Goal: Task Accomplishment & Management: Complete application form

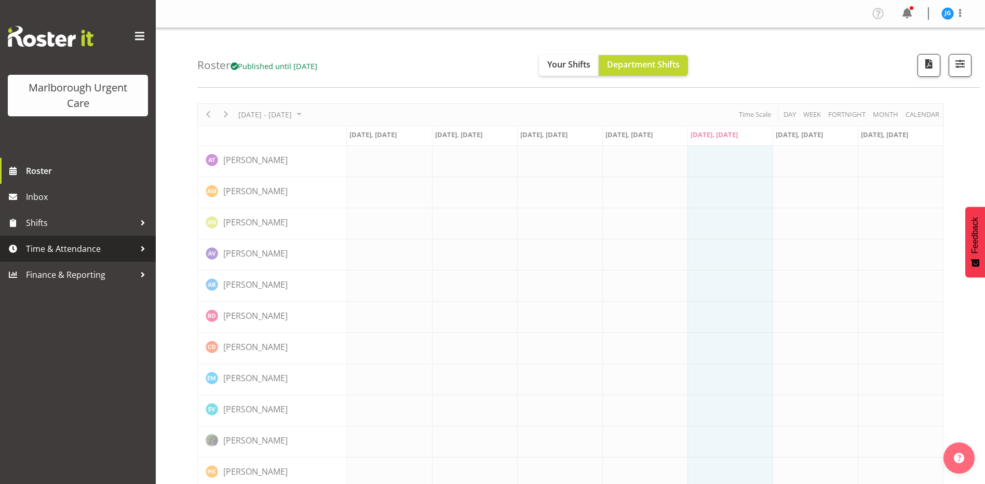
click at [72, 246] on span "Time & Attendance" at bounding box center [80, 249] width 109 height 16
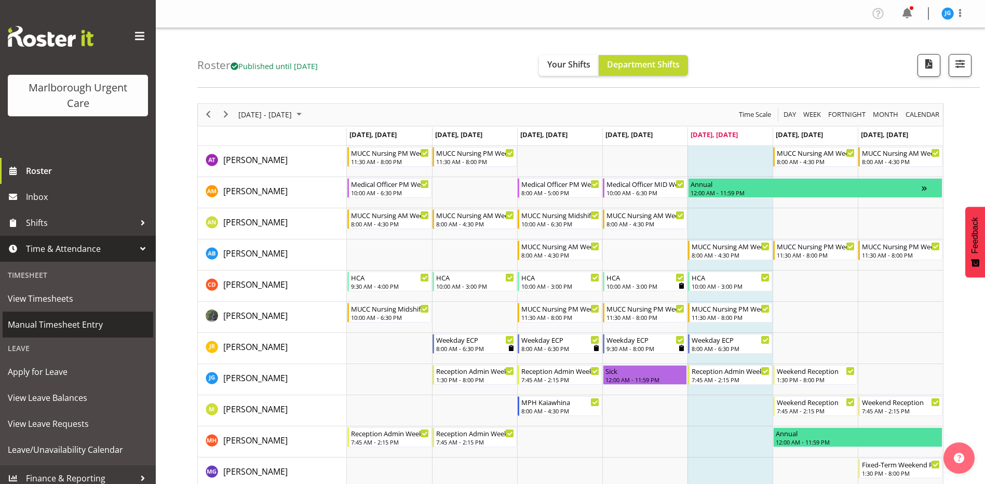
click at [55, 326] on span "Manual Timesheet Entry" at bounding box center [78, 325] width 140 height 16
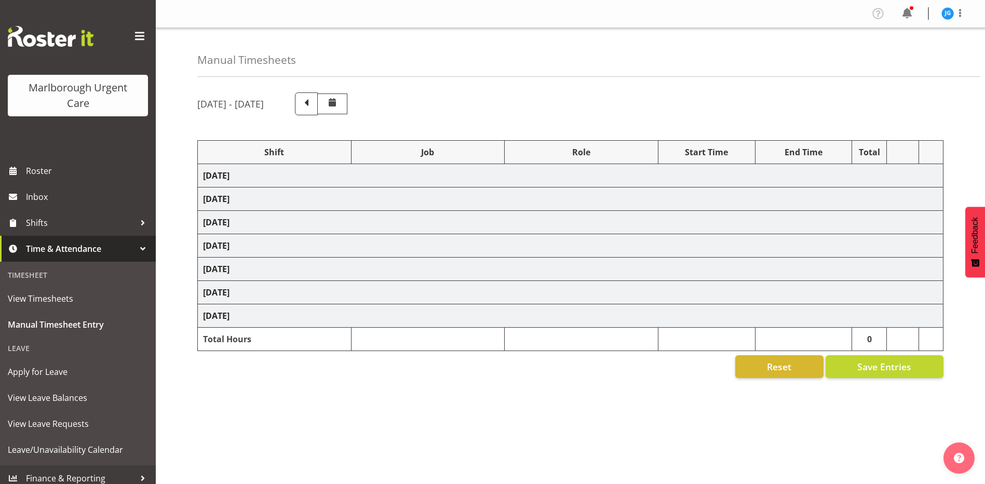
select select "81205"
select select "81204"
select select "83091"
select select "1563"
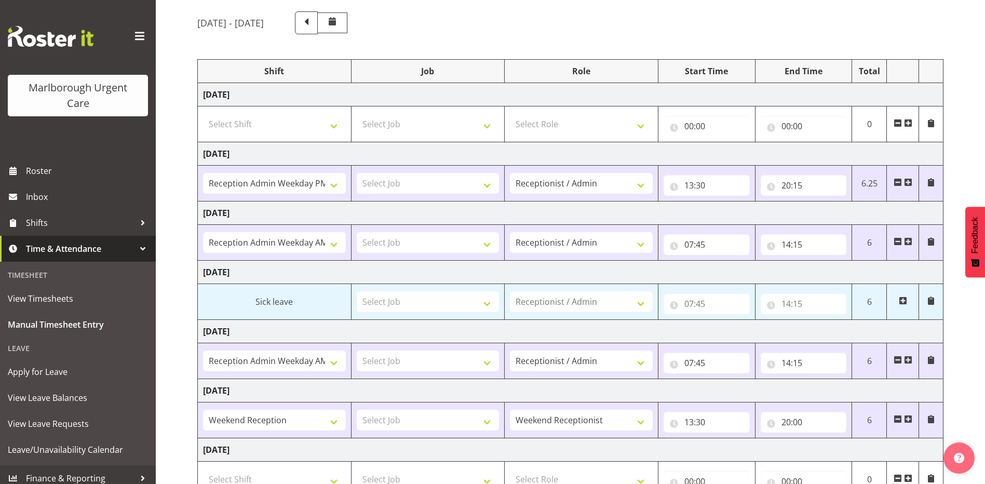
scroll to position [104, 0]
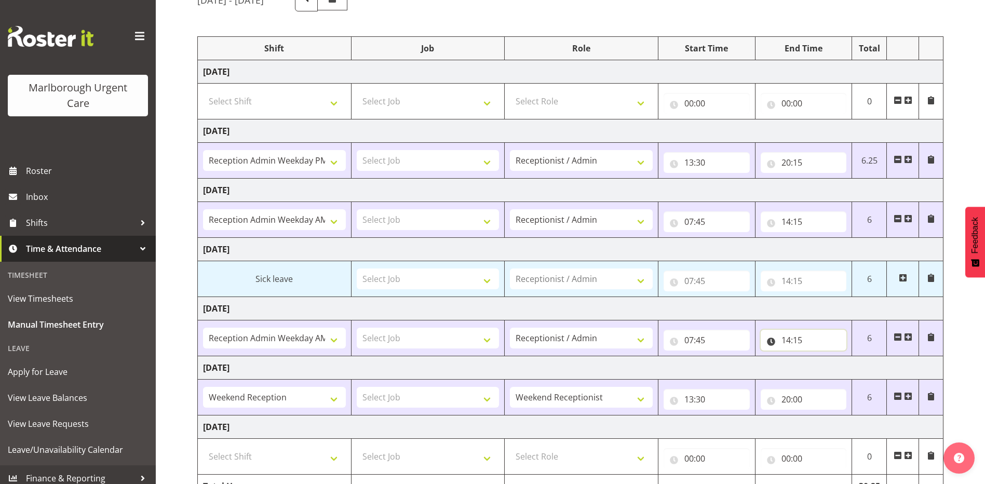
click at [797, 339] on input "14:15" at bounding box center [803, 340] width 86 height 21
click at [829, 365] on select "00 01 02 03 04 05 06 07 08 09 10 11 12 13 14 15 16 17 18 19 20 21 22 23" at bounding box center [831, 367] width 23 height 21
select select "16"
click at [820, 357] on select "00 01 02 03 04 05 06 07 08 09 10 11 12 13 14 15 16 17 18 19 20 21 22 23" at bounding box center [831, 367] width 23 height 21
type input "16:15"
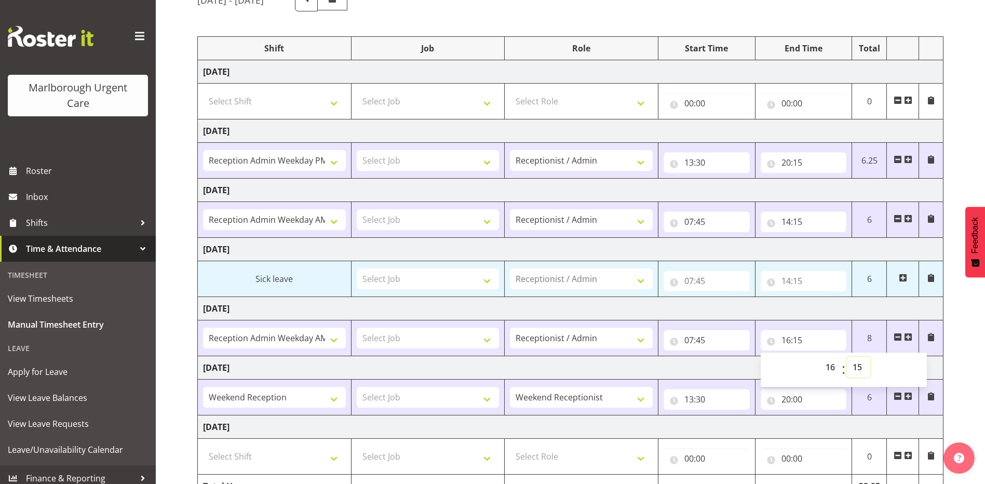
click at [859, 367] on select "00 01 02 03 04 05 06 07 08 09 10 11 12 13 14 15 16 17 18 19 20 21 22 23 24 25 2…" at bounding box center [858, 367] width 23 height 21
select select "0"
click at [847, 357] on select "00 01 02 03 04 05 06 07 08 09 10 11 12 13 14 15 16 17 18 19 20 21 22 23 24 25 2…" at bounding box center [858, 367] width 23 height 21
type input "16:00"
click at [859, 366] on select "00 01 02 03 04 05 06 07 08 09 10 11 12 13 14 15 16 17 18 19 20 21 22 23 24 25 2…" at bounding box center [858, 367] width 23 height 21
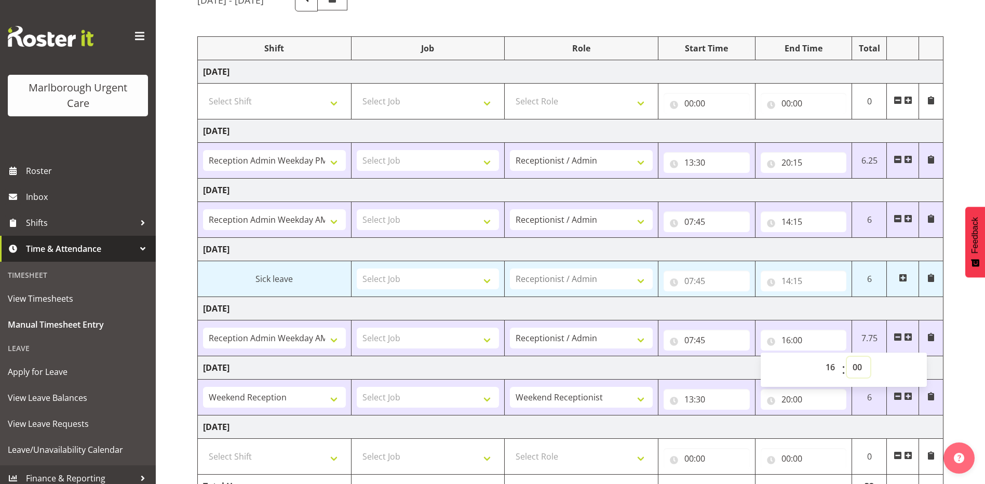
select select "15"
click at [847, 357] on select "00 01 02 03 04 05 06 07 08 09 10 11 12 13 14 15 16 17 18 19 20 21 22 23 24 25 2…" at bounding box center [858, 367] width 23 height 21
type input "16:15"
click at [706, 367] on td "[DATE]" at bounding box center [570, 367] width 745 height 23
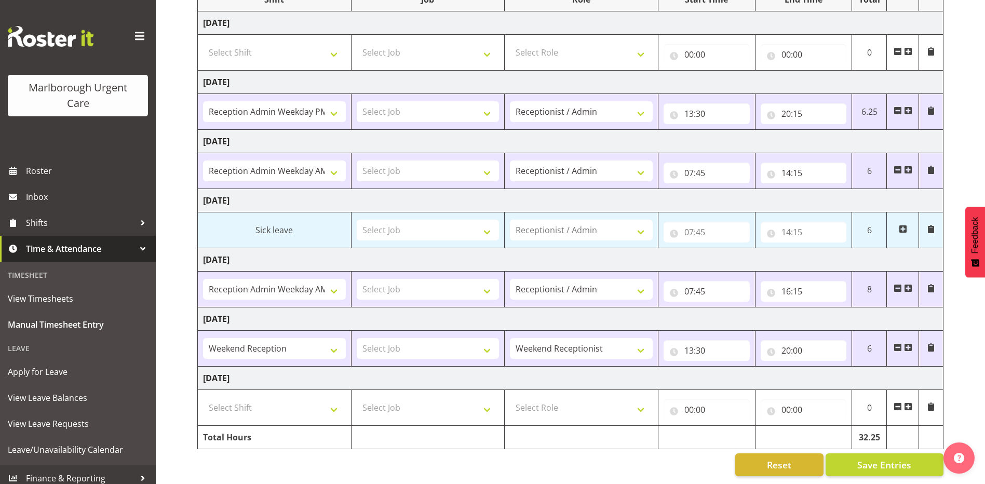
scroll to position [160, 0]
click at [36, 173] on span "Roster" at bounding box center [88, 171] width 125 height 16
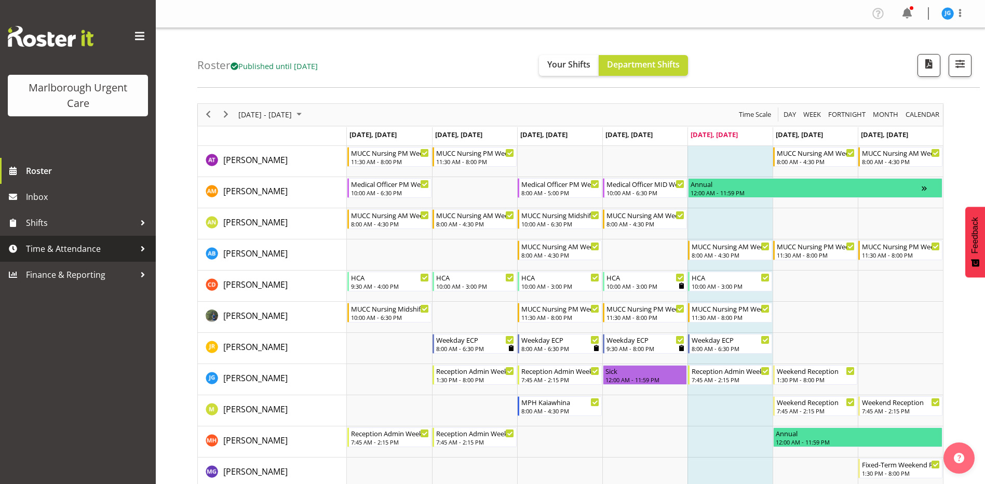
click at [61, 247] on span "Time & Attendance" at bounding box center [80, 249] width 109 height 16
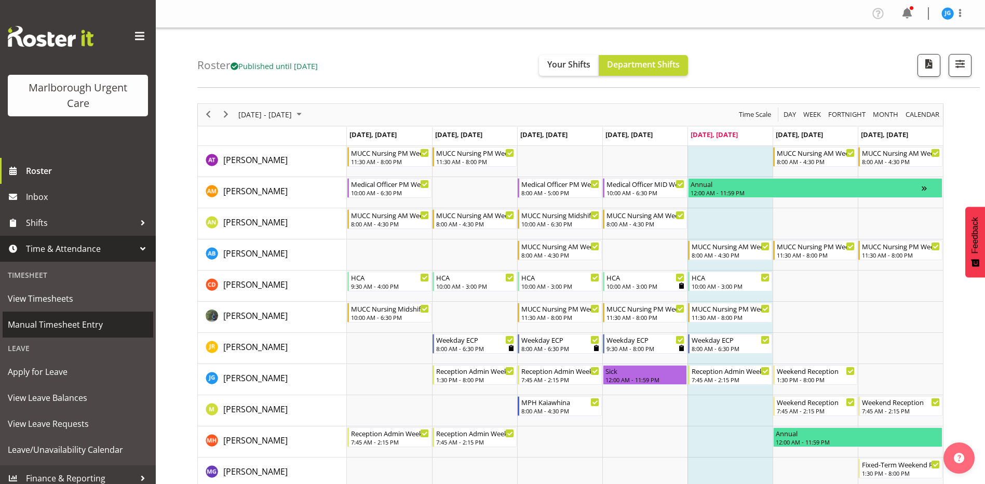
click at [52, 321] on span "Manual Timesheet Entry" at bounding box center [78, 325] width 140 height 16
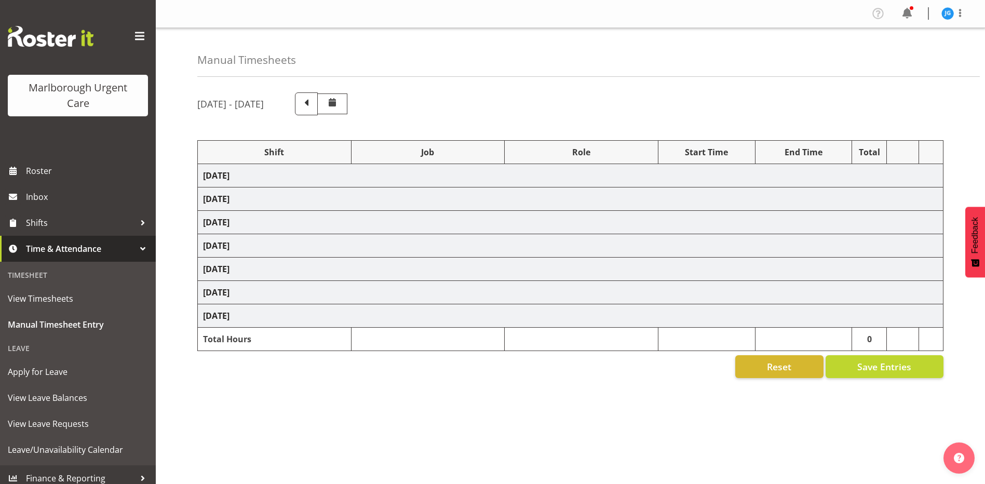
select select "81205"
select select "81204"
select select "83091"
select select "1563"
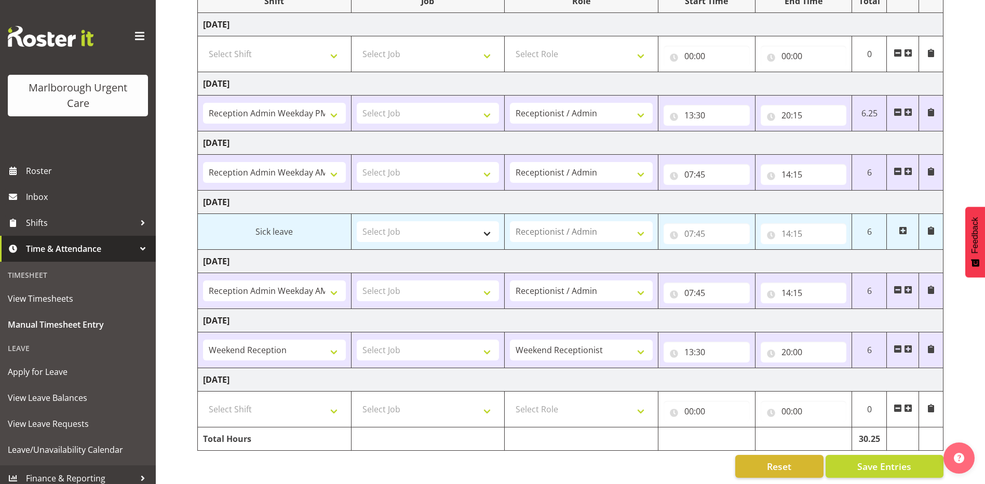
scroll to position [156, 0]
click at [908, 287] on span at bounding box center [908, 288] width 8 height 8
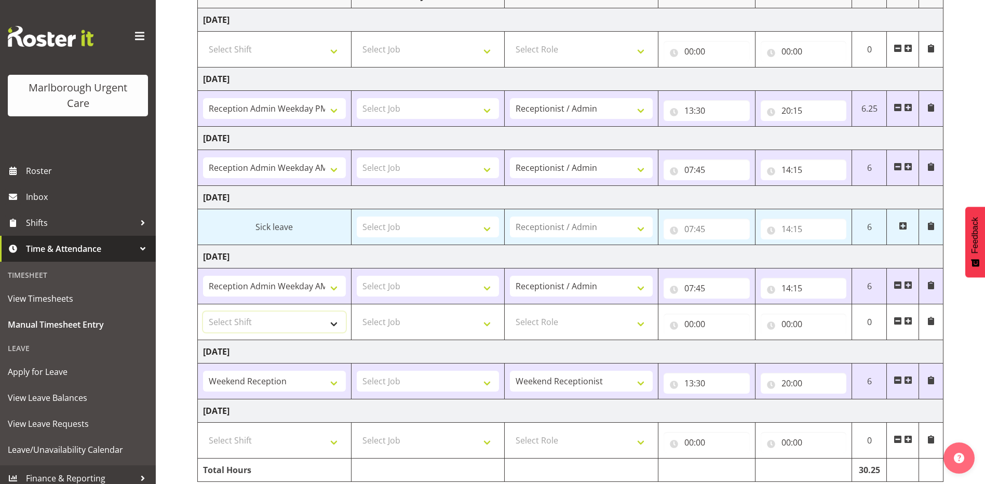
click at [333, 322] on select "Select Shift Admin Back Office Functions Admin Back Office Functions Casual Add…" at bounding box center [274, 321] width 143 height 21
select select "81205"
click at [203, 311] on select "Select Shift Admin Back Office Functions Admin Back Office Functions Casual Add…" at bounding box center [274, 321] width 143 height 21
click at [545, 323] on select "Select Role Receptionist / Admin Weekend Receptionist" at bounding box center [581, 321] width 143 height 21
select select "1558"
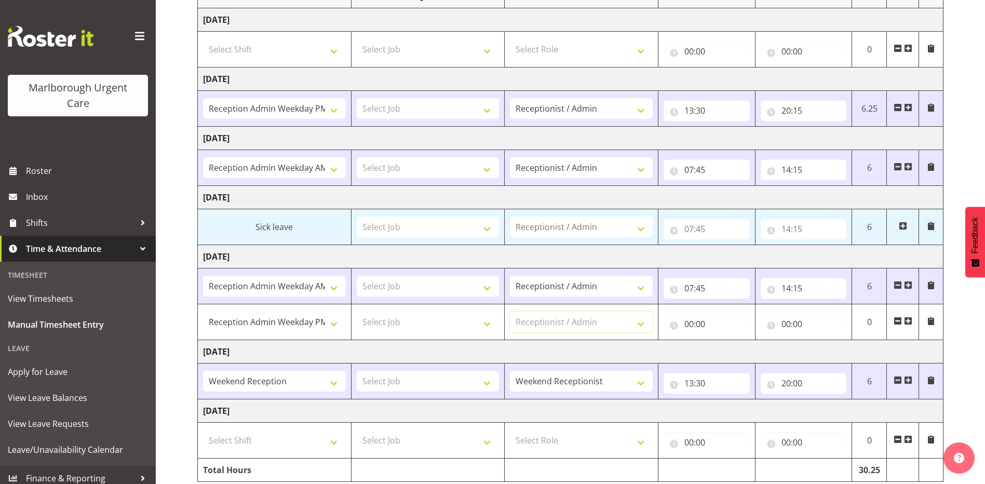
click at [510, 311] on select "Select Role Receptionist / Admin Weekend Receptionist" at bounding box center [581, 321] width 143 height 21
click at [694, 321] on input "00:00" at bounding box center [706, 324] width 86 height 21
click at [736, 351] on select "00 01 02 03 04 05 06 07 08 09 10 11 12 13 14 15 16 17 18 19 20 21 22 23" at bounding box center [734, 351] width 23 height 21
select select "14"
click at [723, 341] on select "00 01 02 03 04 05 06 07 08 09 10 11 12 13 14 15 16 17 18 19 20 21 22 23" at bounding box center [734, 351] width 23 height 21
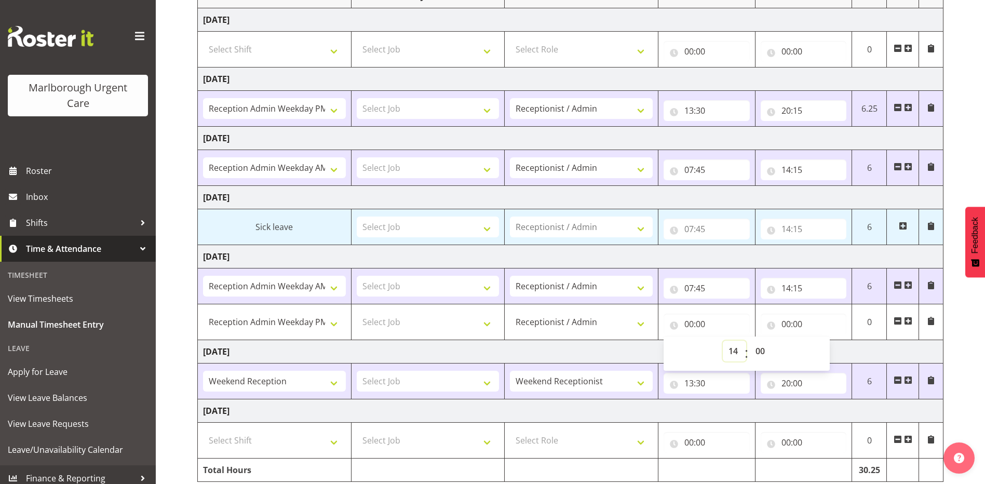
type input "14:00"
click at [757, 347] on select "00 01 02 03 04 05 06 07 08 09 10 11 12 13 14 15 16 17 18 19 20 21 22 23 24 25 2…" at bounding box center [761, 351] width 23 height 21
select select "15"
click at [750, 341] on select "00 01 02 03 04 05 06 07 08 09 10 11 12 13 14 15 16 17 18 19 20 21 22 23 24 25 2…" at bounding box center [761, 351] width 23 height 21
type input "14:15"
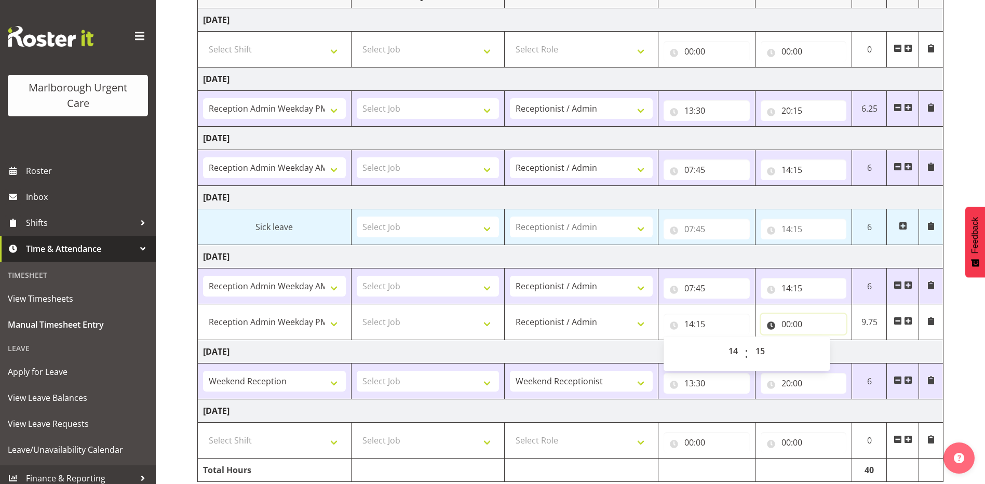
click at [790, 324] on input "00:00" at bounding box center [803, 324] width 86 height 21
click at [784, 323] on input "00:00" at bounding box center [803, 324] width 86 height 21
click at [829, 351] on select "00 01 02 03 04 05 06 07 08 09 10 11 12 13 14 15 16 17 18 19 20 21 22 23" at bounding box center [831, 351] width 23 height 21
select select "17"
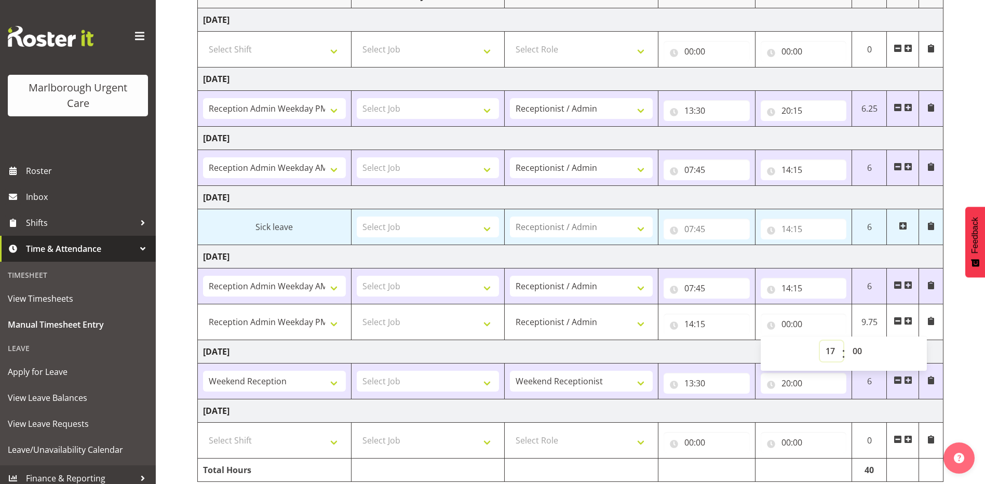
click at [820, 341] on select "00 01 02 03 04 05 06 07 08 09 10 11 12 13 14 15 16 17 18 19 20 21 22 23" at bounding box center [831, 351] width 23 height 21
type input "17:00"
click at [723, 351] on td "Saturday 11th October 2025" at bounding box center [570, 351] width 745 height 23
click at [797, 324] on input "17:00" at bounding box center [803, 324] width 86 height 21
click at [858, 347] on select "00 01 02 03 04 05 06 07 08 09 10 11 12 13 14 15 16 17 18 19 20 21 22 23 24 25 2…" at bounding box center [858, 351] width 23 height 21
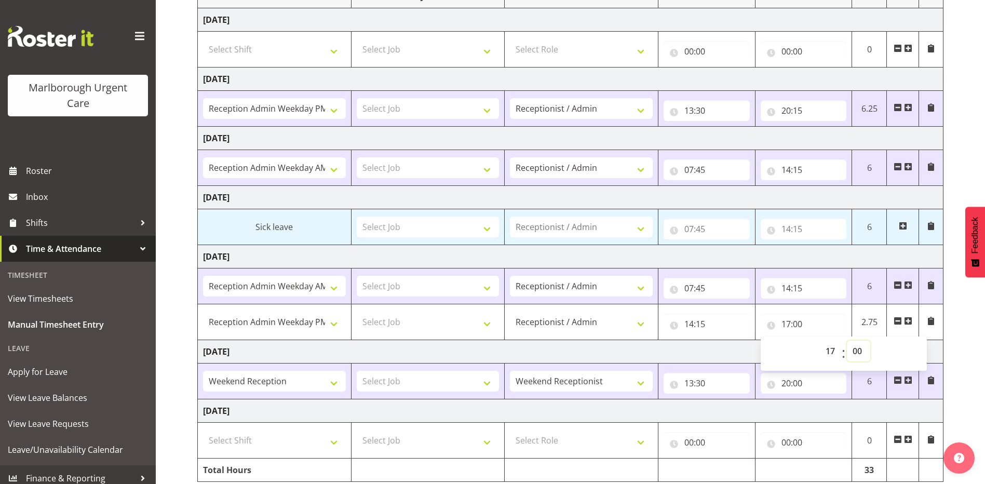
select select "15"
click at [847, 341] on select "00 01 02 03 04 05 06 07 08 09 10 11 12 13 14 15 16 17 18 19 20 21 22 23 24 25 2…" at bounding box center [858, 351] width 23 height 21
type input "17:15"
click at [718, 349] on td "Saturday 11th October 2025" at bounding box center [570, 351] width 745 height 23
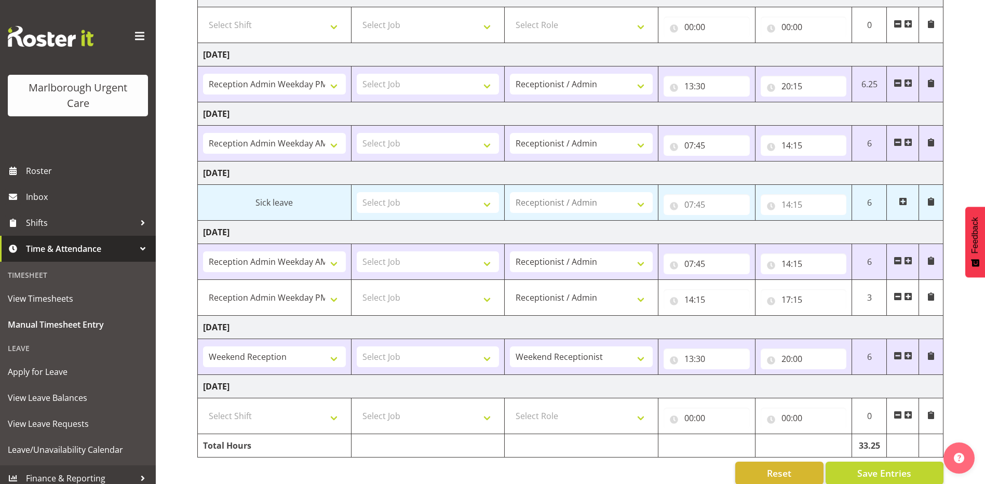
scroll to position [196, 0]
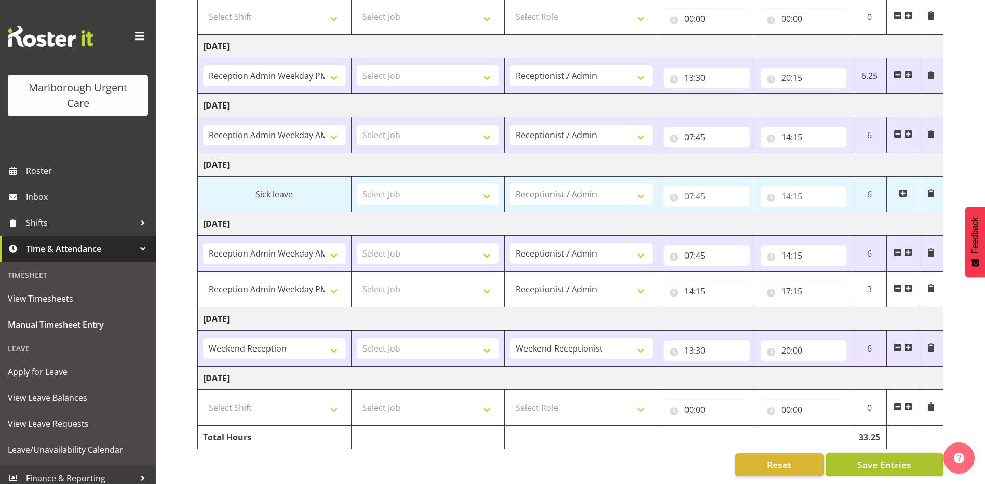
click at [880, 458] on span "Save Entries" at bounding box center [884, 464] width 54 height 13
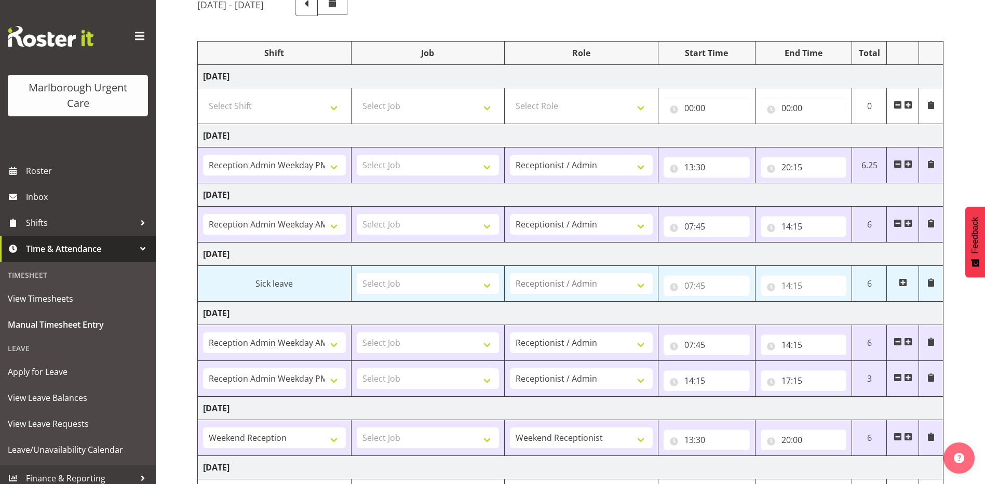
scroll to position [0, 0]
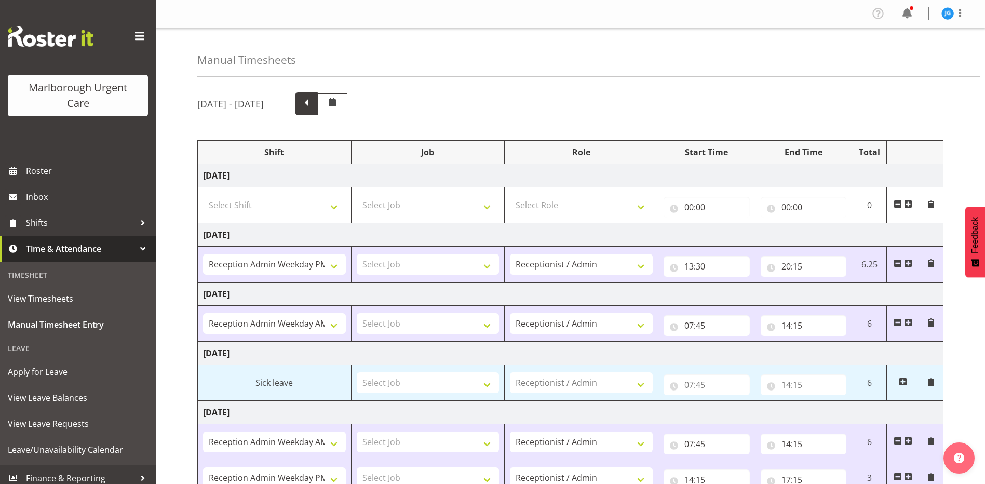
click at [313, 103] on span at bounding box center [306, 102] width 13 height 13
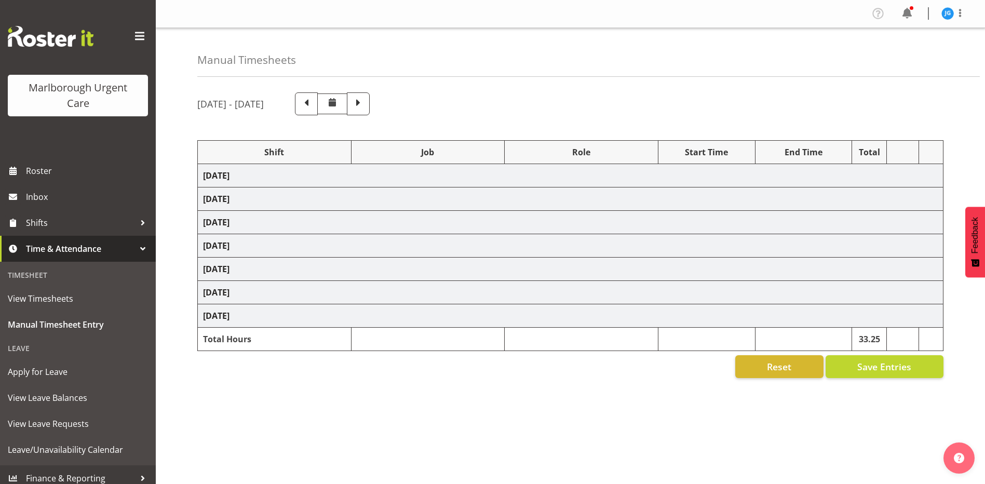
select select "81204"
select select "81205"
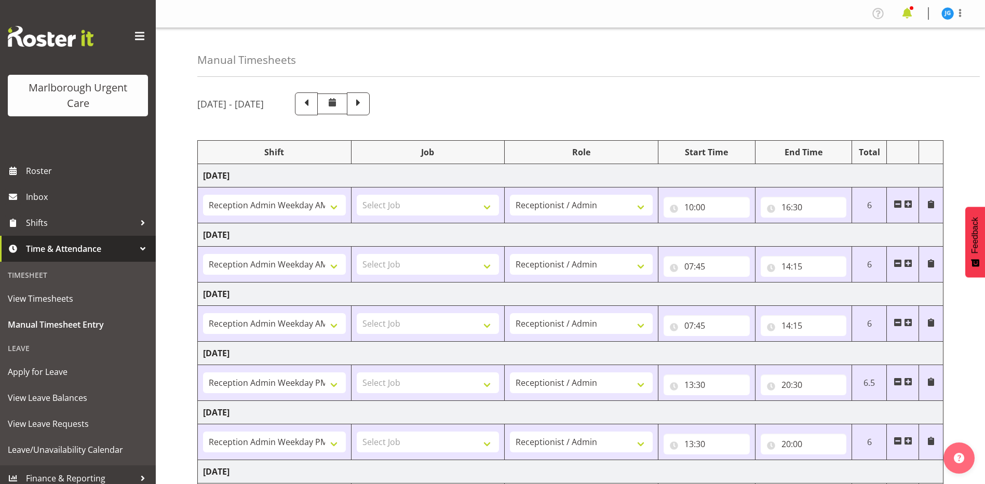
click at [903, 12] on span at bounding box center [907, 13] width 17 height 17
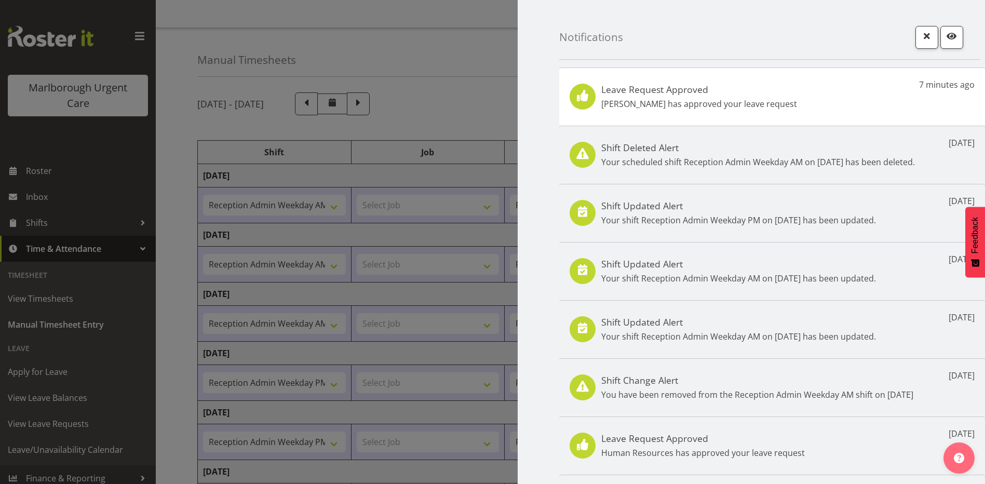
click at [866, 102] on div "Leave Request Approved Shivana Ram has approved your leave request 7 minutes ago" at bounding box center [772, 96] width 426 height 58
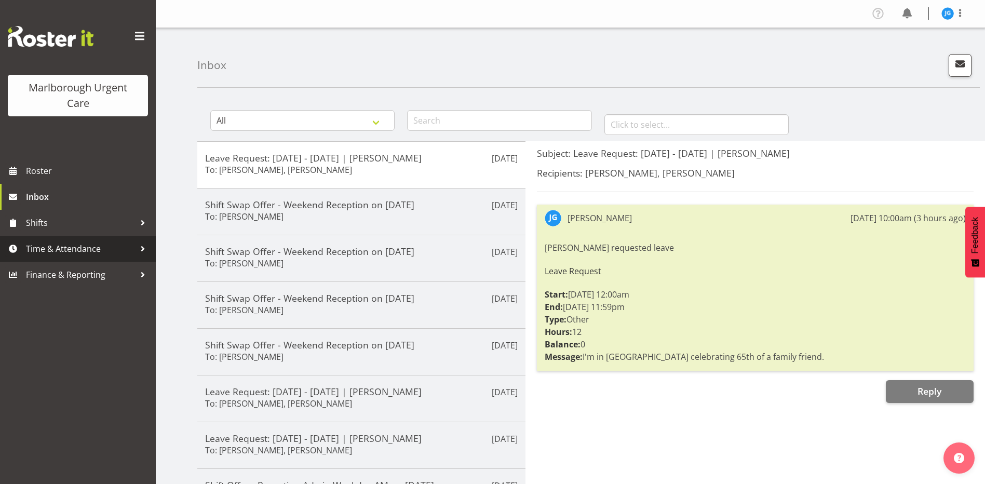
click at [66, 246] on span "Time & Attendance" at bounding box center [80, 249] width 109 height 16
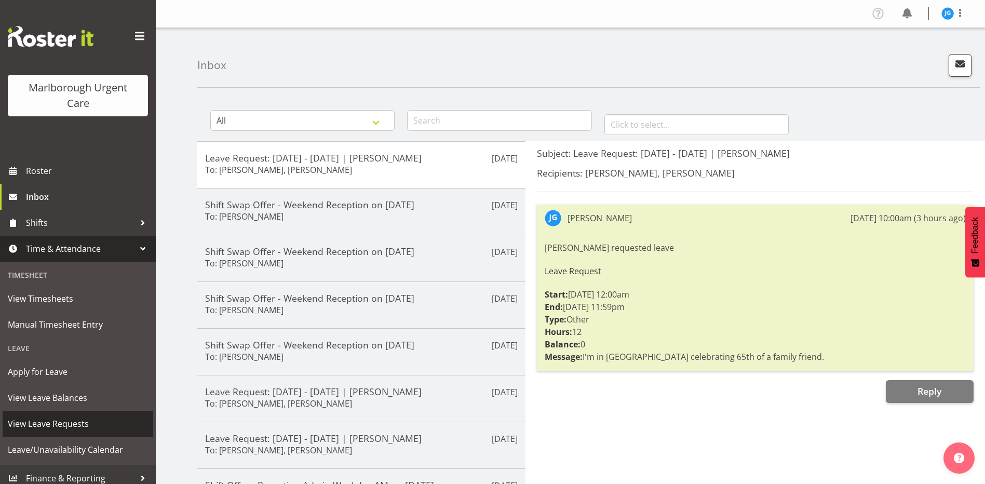
click at [55, 423] on span "View Leave Requests" at bounding box center [78, 424] width 140 height 16
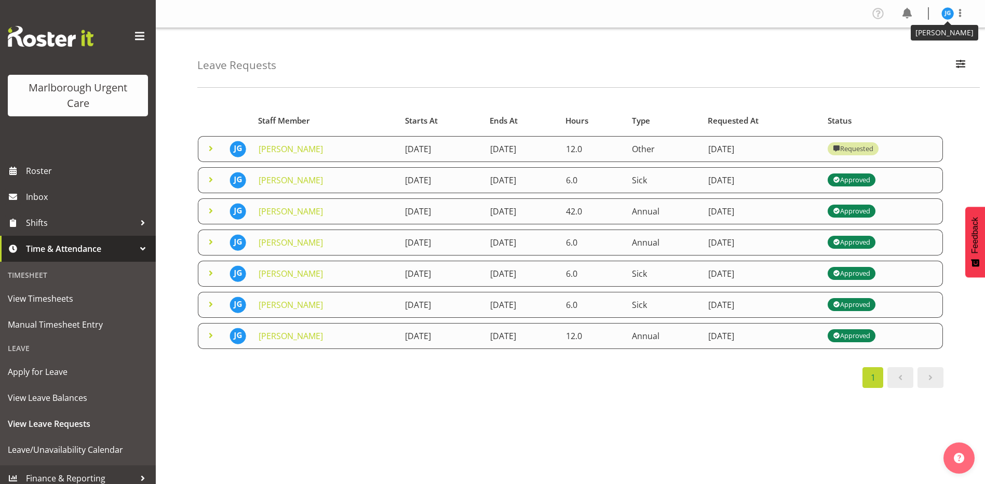
click at [948, 16] on img at bounding box center [947, 13] width 12 height 12
click at [909, 52] on link "Log Out" at bounding box center [916, 54] width 100 height 19
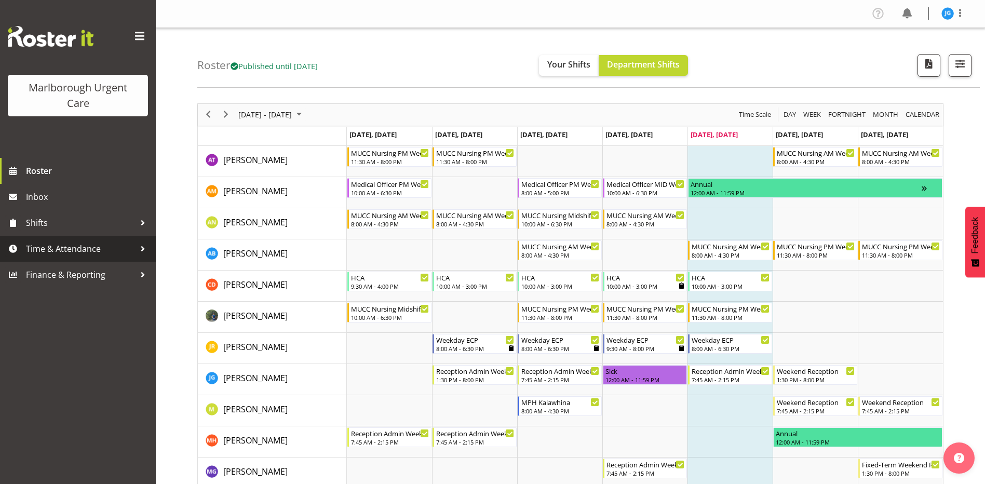
click at [64, 247] on span "Time & Attendance" at bounding box center [80, 249] width 109 height 16
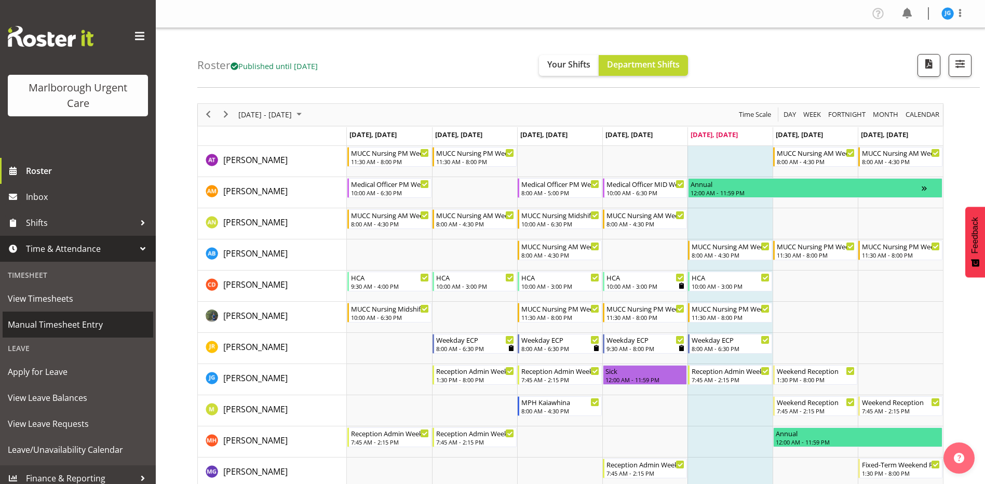
click at [64, 323] on span "Manual Timesheet Entry" at bounding box center [78, 325] width 140 height 16
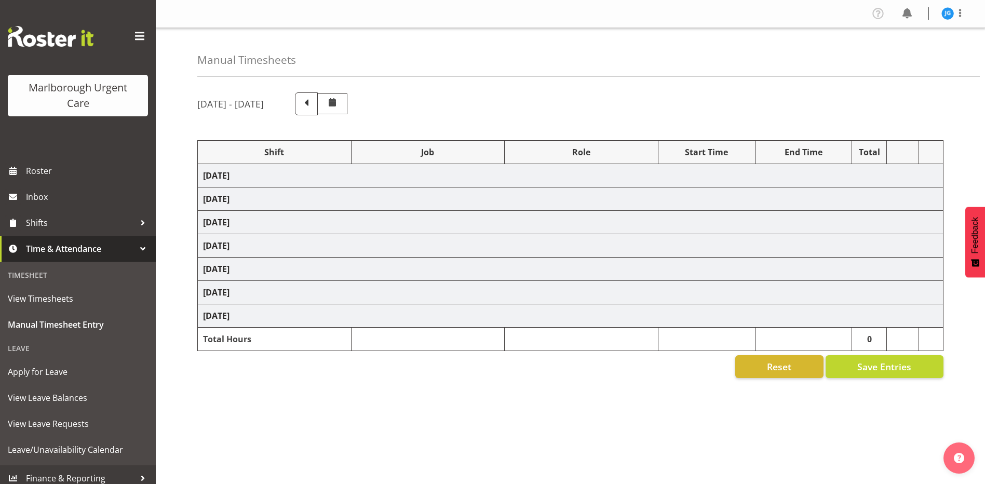
select select "81205"
select select "81204"
select select "81205"
select select "83091"
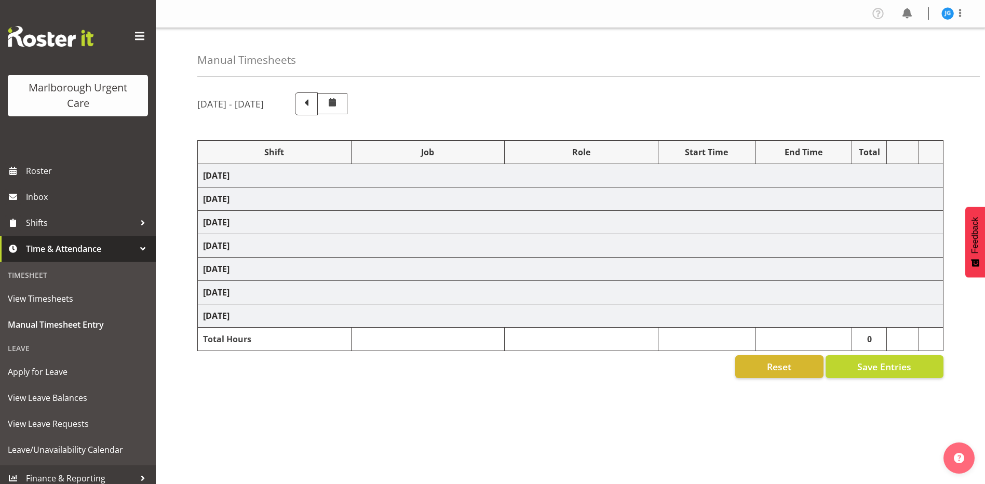
select select "1563"
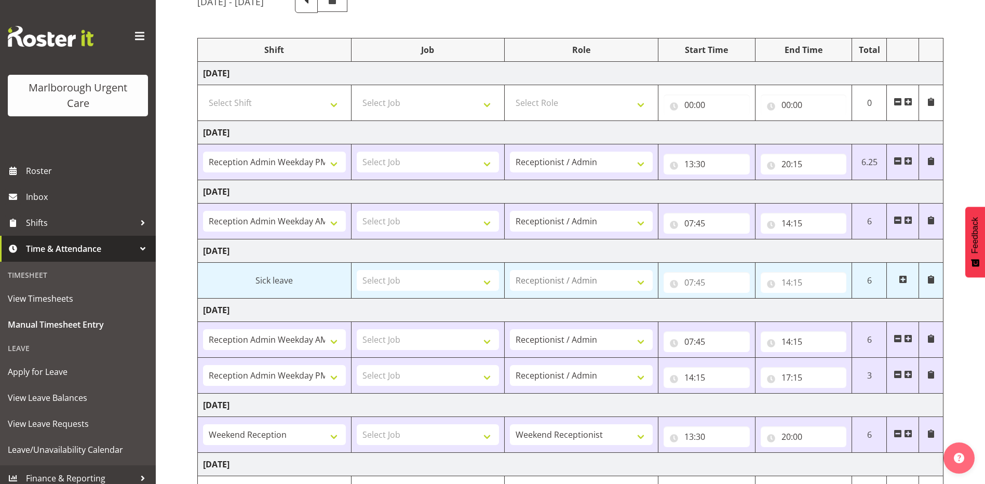
scroll to position [104, 0]
click at [699, 375] on input "14:15" at bounding box center [706, 375] width 86 height 21
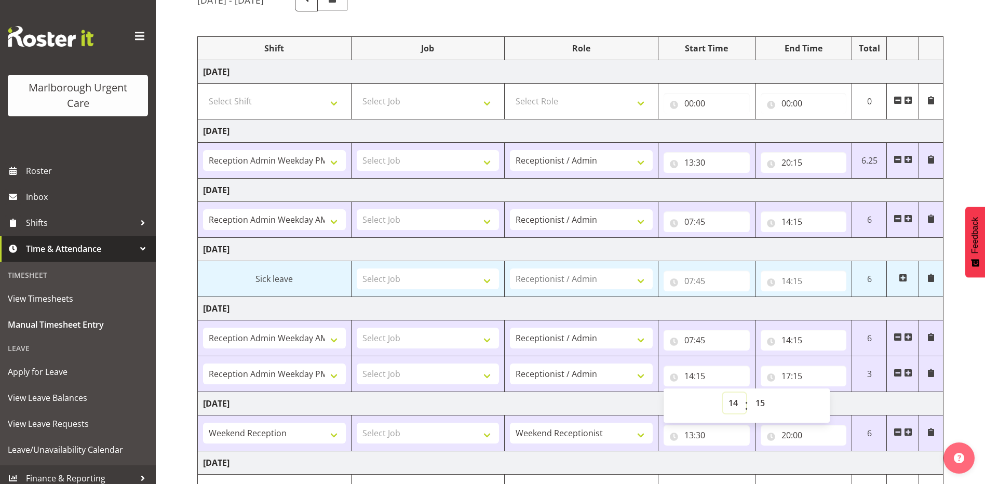
click at [735, 402] on select "00 01 02 03 04 05 06 07 08 09 10 11 12 13 14 15 16 17 18 19 20 21 22 23" at bounding box center [734, 402] width 23 height 21
select select "13"
click at [723, 392] on select "00 01 02 03 04 05 06 07 08 09 10 11 12 13 14 15 16 17 18 19 20 21 22 23" at bounding box center [734, 402] width 23 height 21
type input "13:15"
click at [791, 377] on input "17:15" at bounding box center [803, 375] width 86 height 21
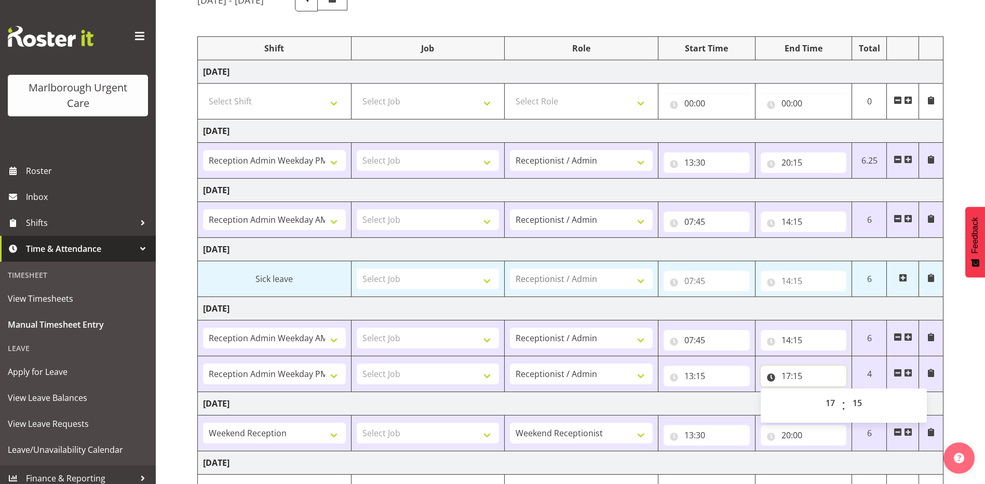
click at [786, 374] on input "17:15" at bounding box center [803, 375] width 86 height 21
click at [828, 402] on select "00 01 02 03 04 05 06 07 08 09 10 11 12 13 14 15 16 17 18 19 20 21 22 23" at bounding box center [831, 402] width 23 height 21
select select "20"
click at [820, 392] on select "00 01 02 03 04 05 06 07 08 09 10 11 12 13 14 15 16 17 18 19 20 21 22 23" at bounding box center [831, 402] width 23 height 21
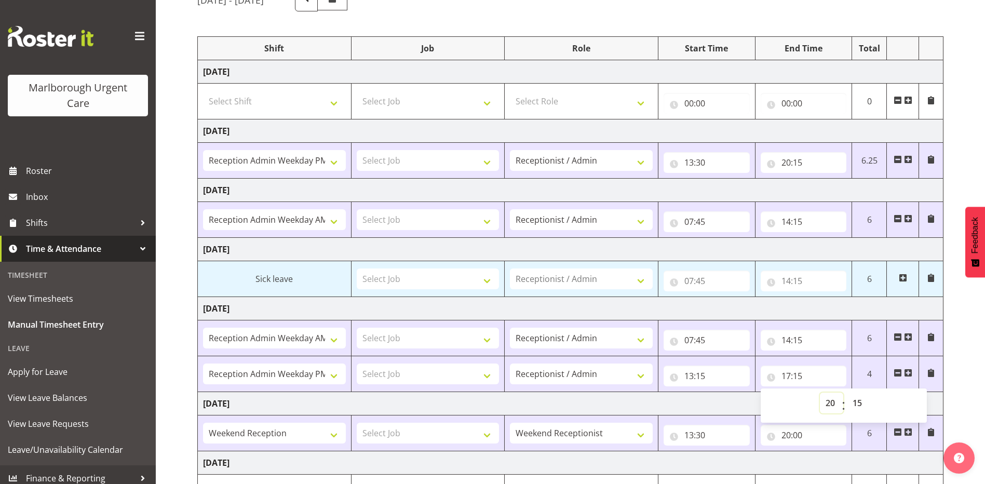
type input "20:15"
click at [728, 403] on td "Saturday 11th October 2025" at bounding box center [570, 403] width 745 height 23
click at [798, 377] on input "20:15" at bounding box center [803, 375] width 86 height 21
click at [856, 401] on select "00 01 02 03 04 05 06 07 08 09 10 11 12 13 14 15 16 17 18 19 20 21 22 23 24 25 2…" at bounding box center [858, 402] width 23 height 21
select select "0"
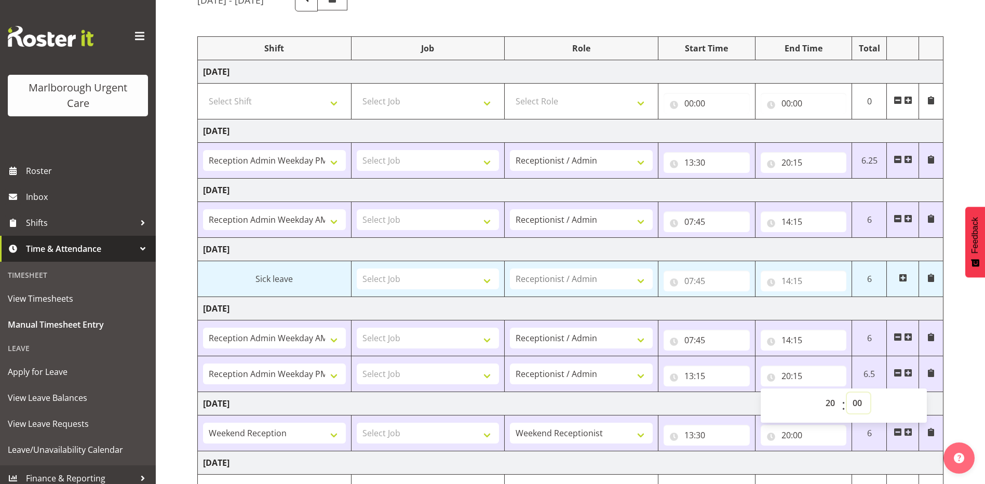
click at [847, 392] on select "00 01 02 03 04 05 06 07 08 09 10 11 12 13 14 15 16 17 18 19 20 21 22 23 24 25 2…" at bounding box center [858, 402] width 23 height 21
type input "20:00"
click at [707, 402] on td "[DATE]" at bounding box center [570, 403] width 745 height 23
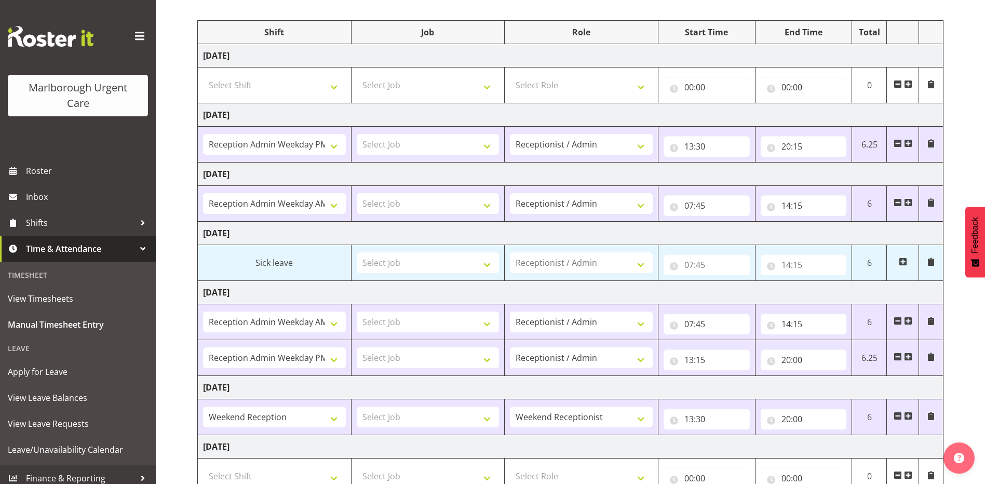
scroll to position [196, 0]
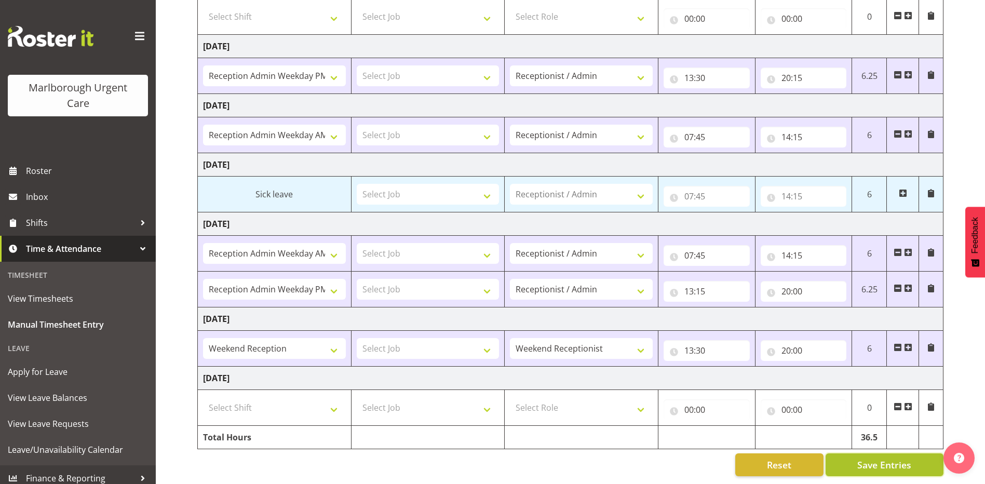
click at [907, 458] on span "Save Entries" at bounding box center [884, 464] width 54 height 13
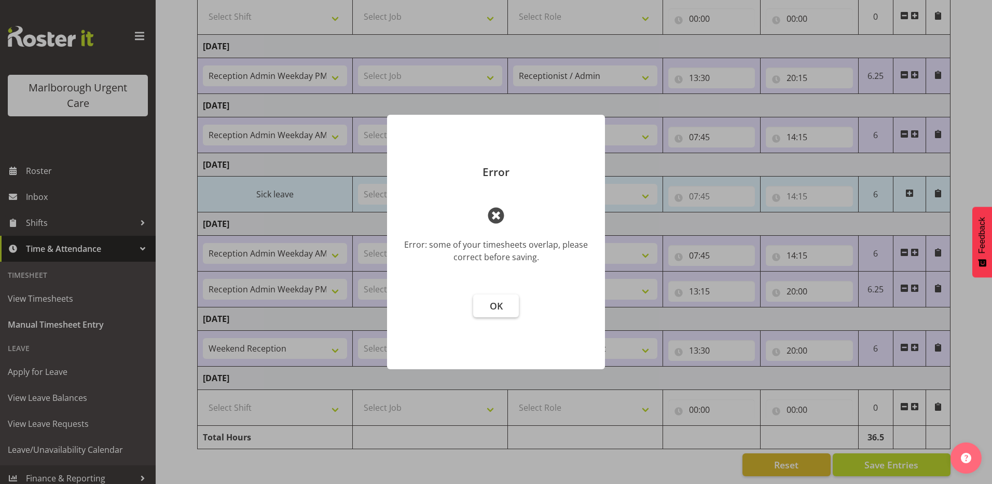
click at [500, 306] on span "OK" at bounding box center [496, 306] width 13 height 12
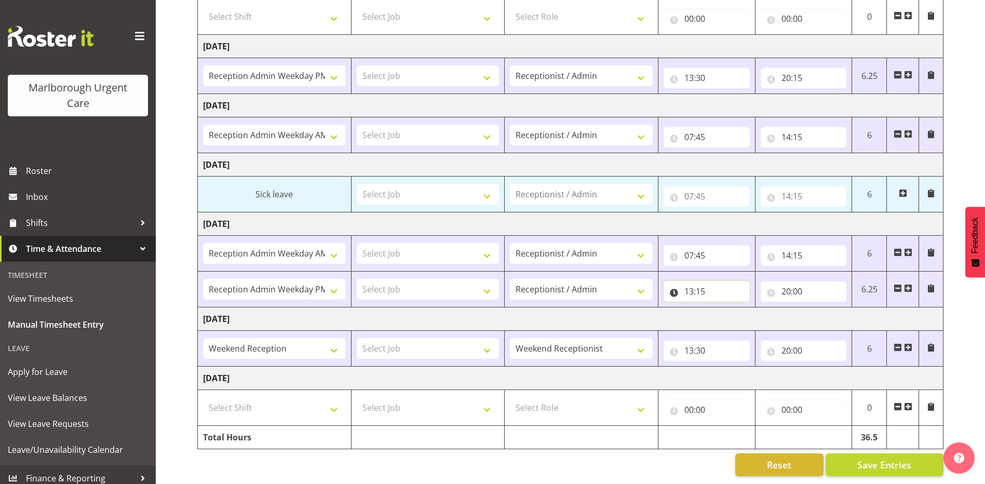
click at [689, 283] on input "13:15" at bounding box center [706, 291] width 86 height 21
click at [732, 311] on select "00 01 02 03 04 05 06 07 08 09 10 11 12 13 14 15 16 17 18 19 20 21 22 23" at bounding box center [734, 318] width 23 height 21
select select "15"
click at [723, 308] on select "00 01 02 03 04 05 06 07 08 09 10 11 12 13 14 15 16 17 18 19 20 21 22 23" at bounding box center [734, 318] width 23 height 21
type input "15:15"
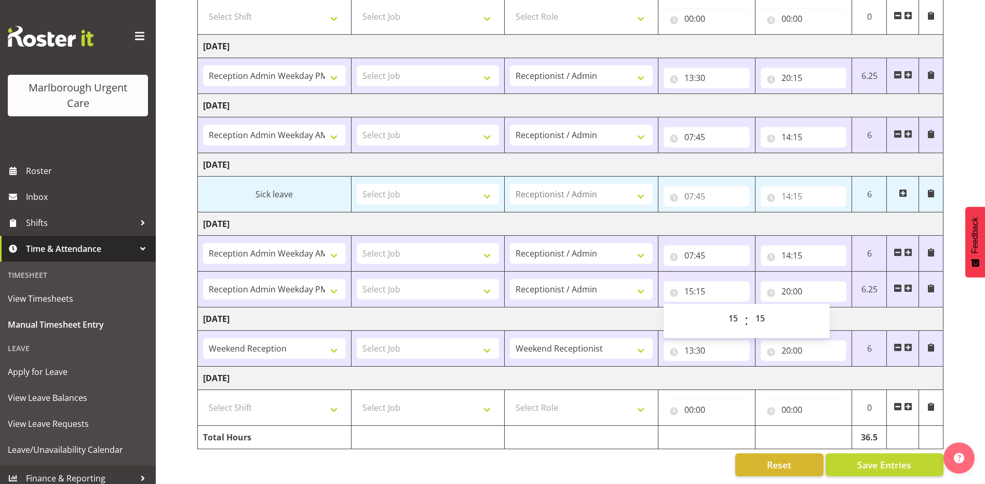
click at [632, 312] on td "[DATE]" at bounding box center [570, 318] width 745 height 23
click at [565, 471] on div "October 6th - October 12th 2025 Shift Job Role Start Time End Time Total Monday…" at bounding box center [590, 190] width 787 height 588
click at [700, 281] on input "15:15" at bounding box center [706, 291] width 86 height 21
click at [763, 310] on select "00 01 02 03 04 05 06 07 08 09 10 11 12 13 14 15 16 17 18 19 20 21 22 23 24 25 2…" at bounding box center [761, 318] width 23 height 21
select select "0"
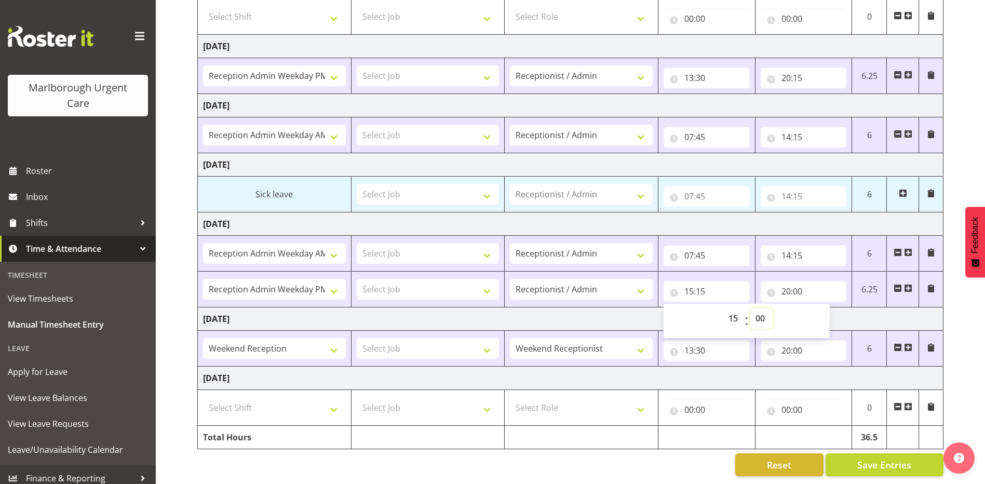
click at [750, 308] on select "00 01 02 03 04 05 06 07 08 09 10 11 12 13 14 15 16 17 18 19 20 21 22 23 24 25 2…" at bounding box center [761, 318] width 23 height 21
type input "15:00"
click at [611, 308] on td "Saturday 11th October 2025" at bounding box center [570, 318] width 745 height 23
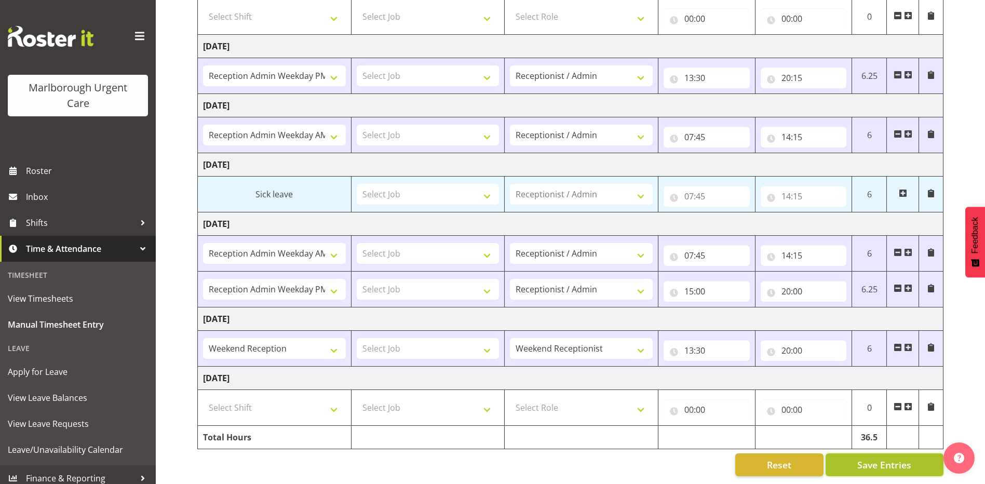
click at [856, 457] on button "Save Entries" at bounding box center [884, 464] width 118 height 23
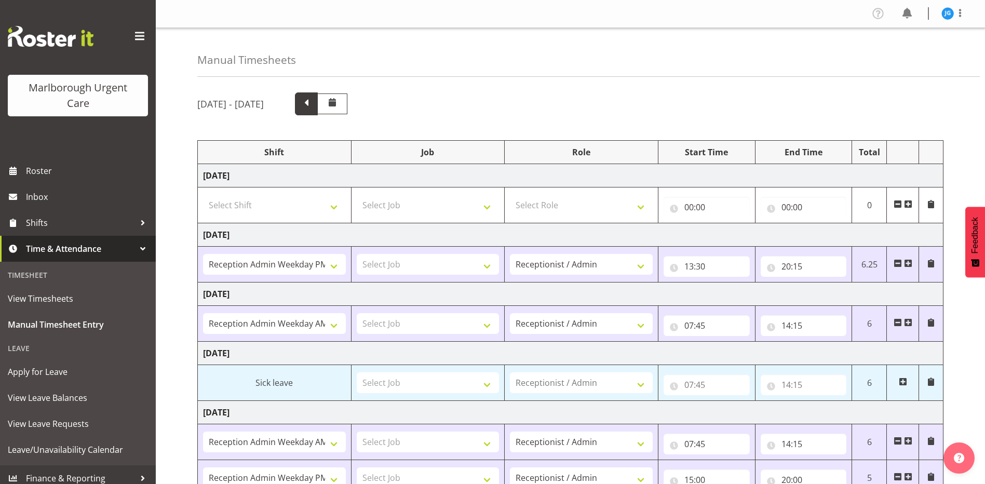
click at [313, 105] on span at bounding box center [306, 102] width 13 height 13
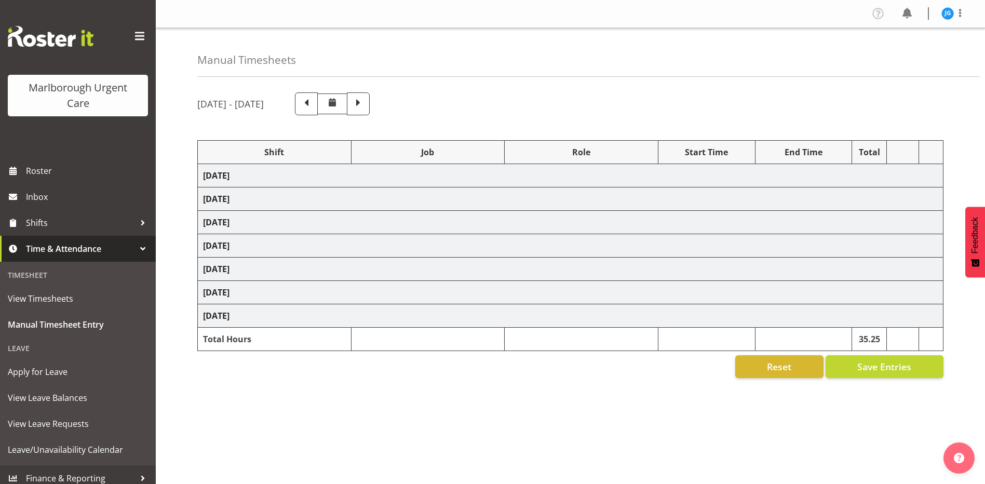
select select "81204"
select select "81205"
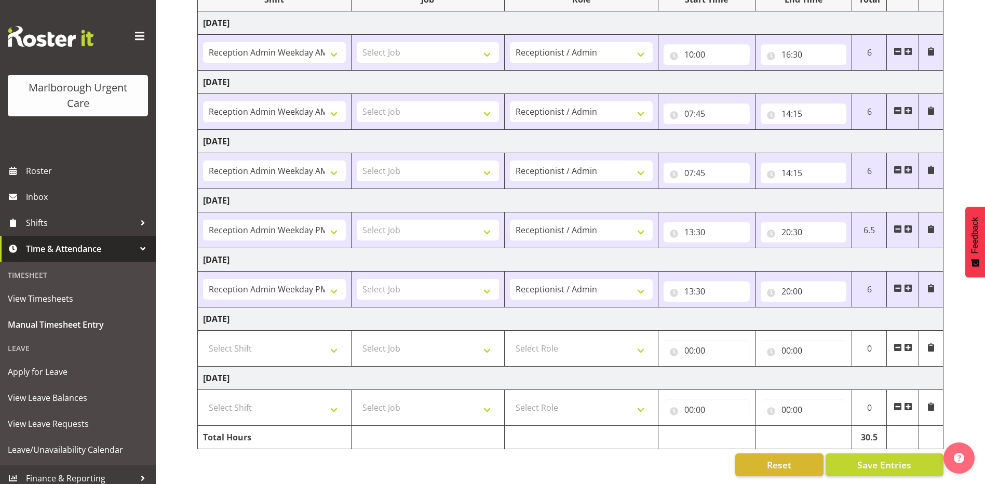
scroll to position [160, 0]
click at [886, 458] on span "Save Entries" at bounding box center [884, 464] width 54 height 13
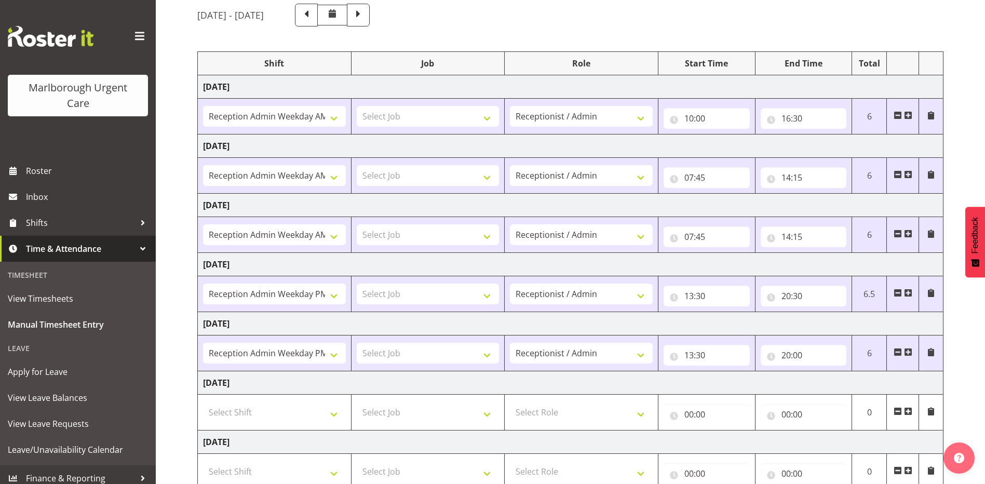
scroll to position [0, 0]
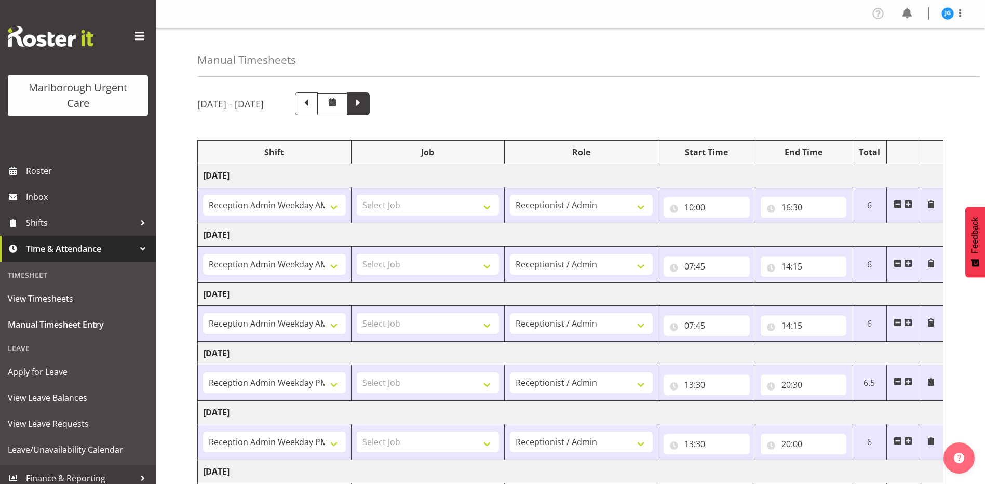
click at [365, 104] on span at bounding box center [357, 102] width 13 height 13
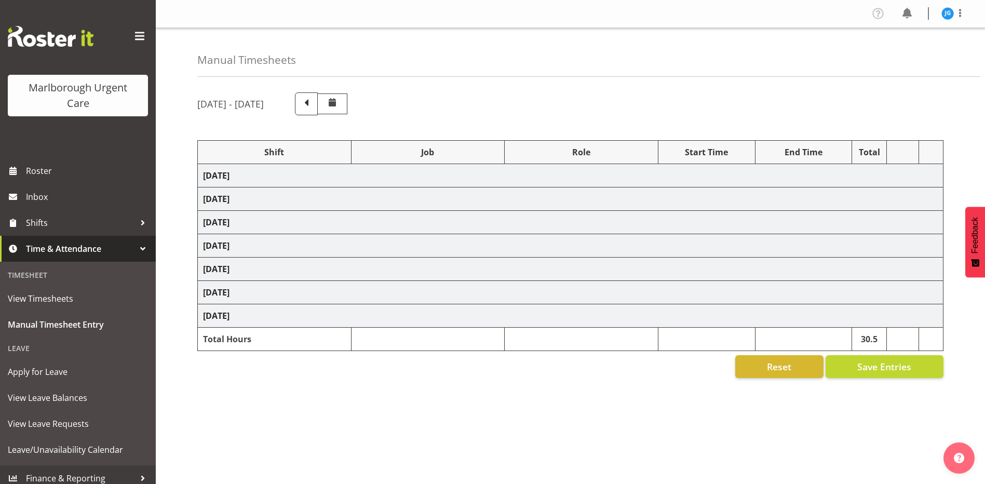
select select "81205"
select select "81204"
select select "81205"
select select "83091"
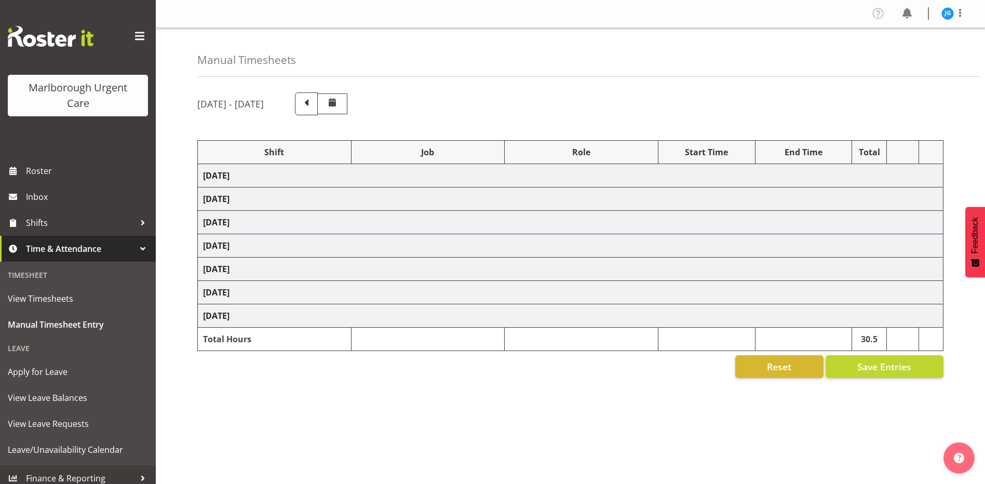
select select "1563"
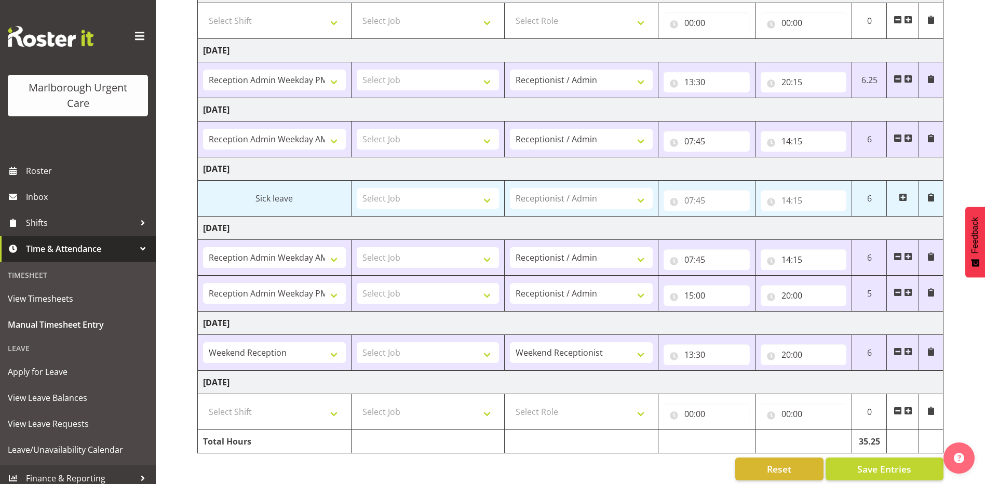
scroll to position [196, 0]
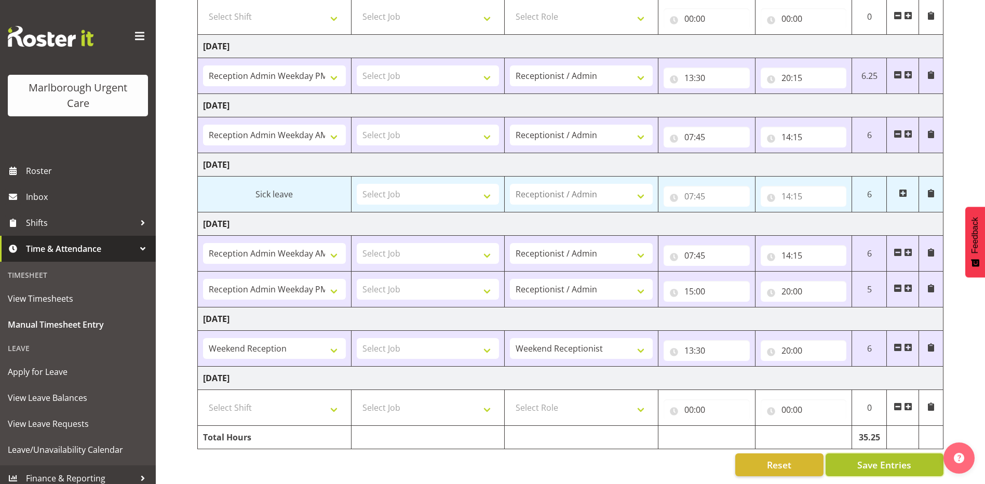
click at [894, 458] on span "Save Entries" at bounding box center [884, 464] width 54 height 13
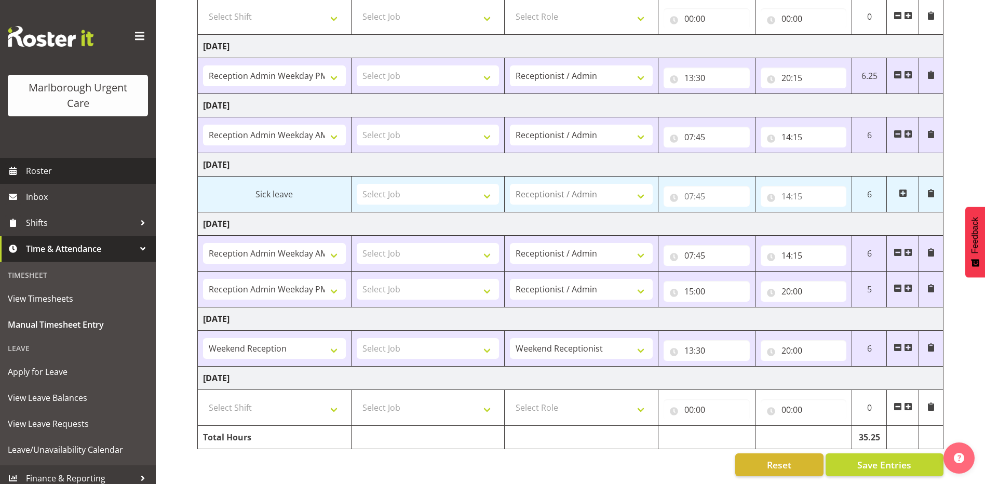
click at [37, 170] on span "Roster" at bounding box center [88, 171] width 125 height 16
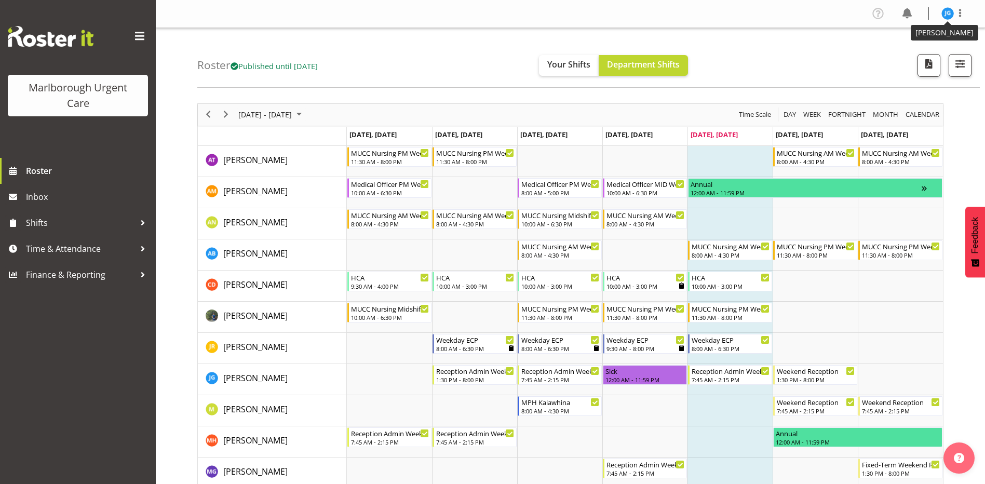
click at [948, 12] on img at bounding box center [947, 13] width 12 height 12
click at [911, 54] on link "Log Out" at bounding box center [916, 54] width 100 height 19
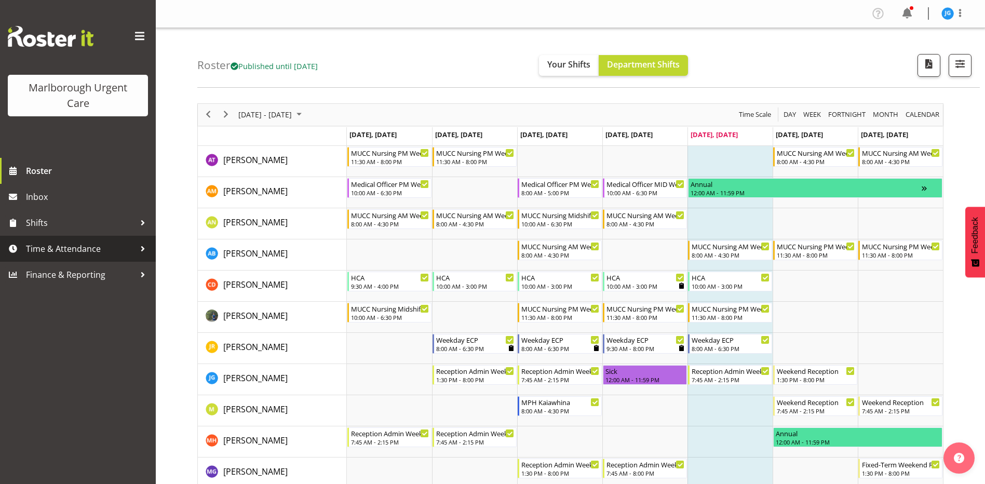
click at [55, 243] on span "Time & Attendance" at bounding box center [80, 249] width 109 height 16
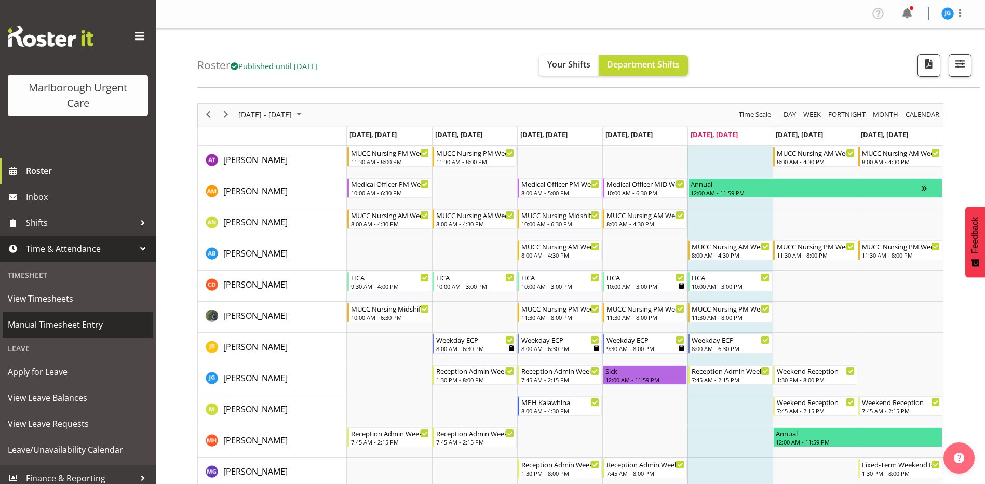
click at [66, 321] on span "Manual Timesheet Entry" at bounding box center [78, 325] width 140 height 16
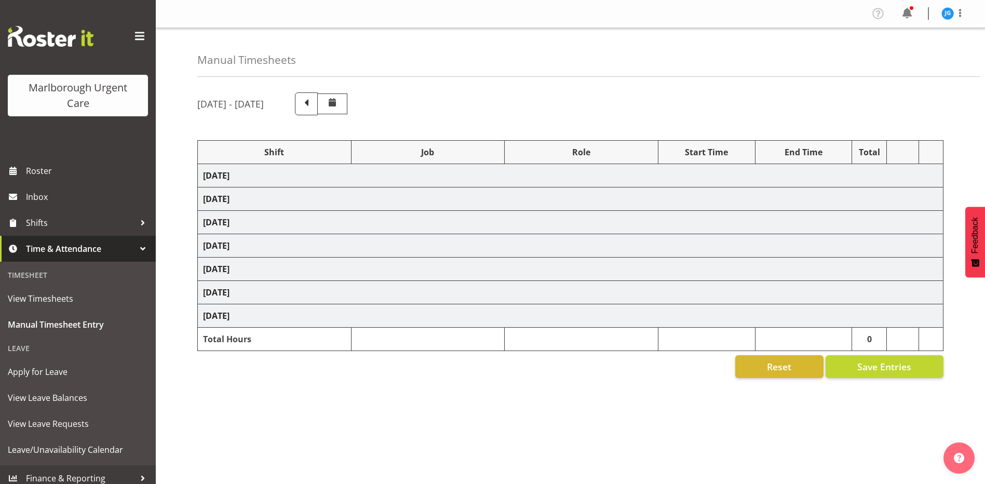
select select "81205"
select select "81204"
select select "81205"
select select "81204"
select select "83091"
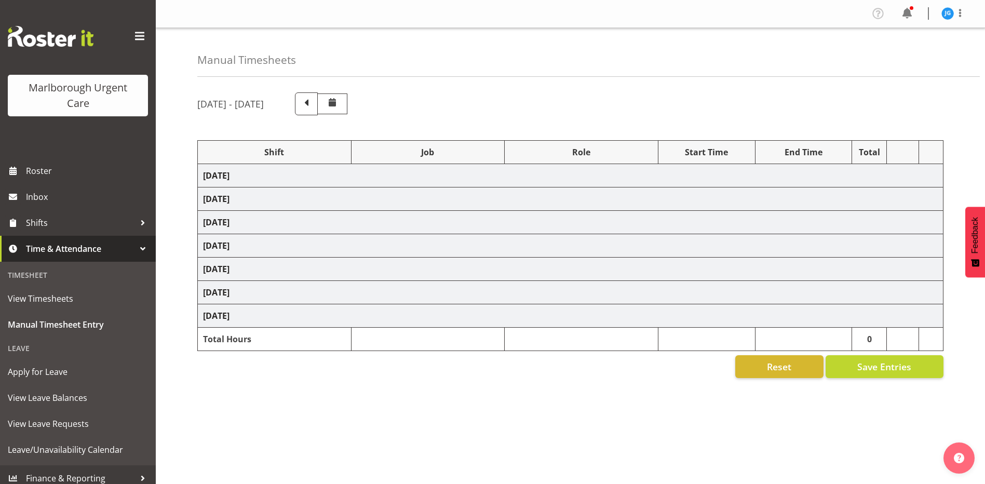
select select "1563"
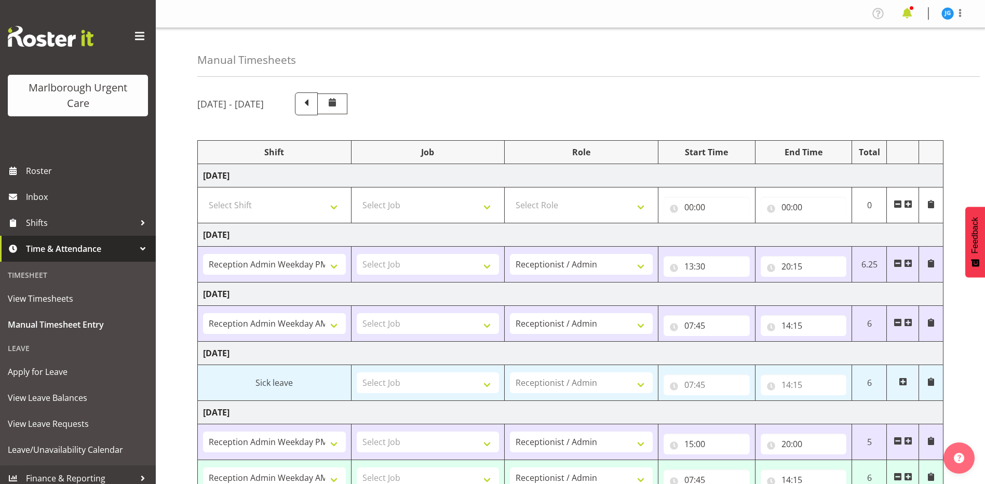
click at [906, 15] on span at bounding box center [907, 13] width 17 height 17
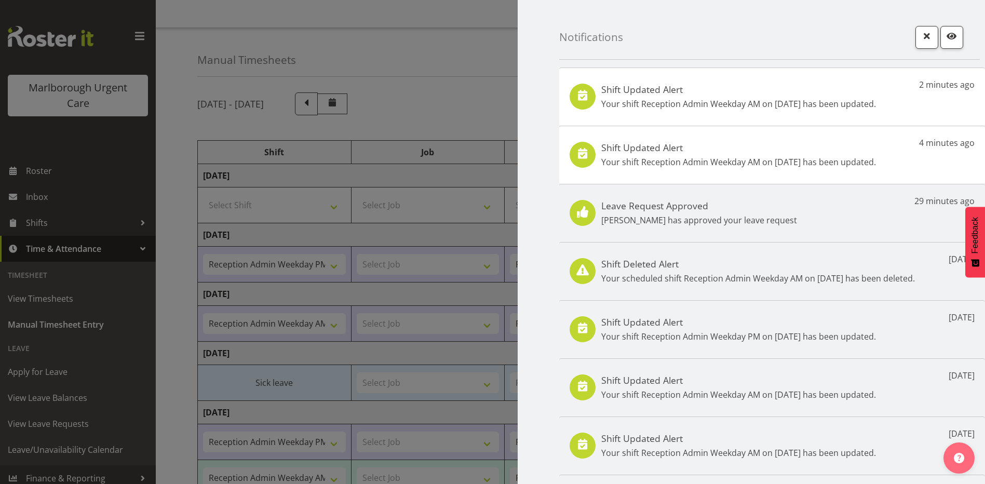
click at [806, 158] on p "Your shift Reception Admin Weekday AM on [DATE] has been updated." at bounding box center [738, 162] width 275 height 12
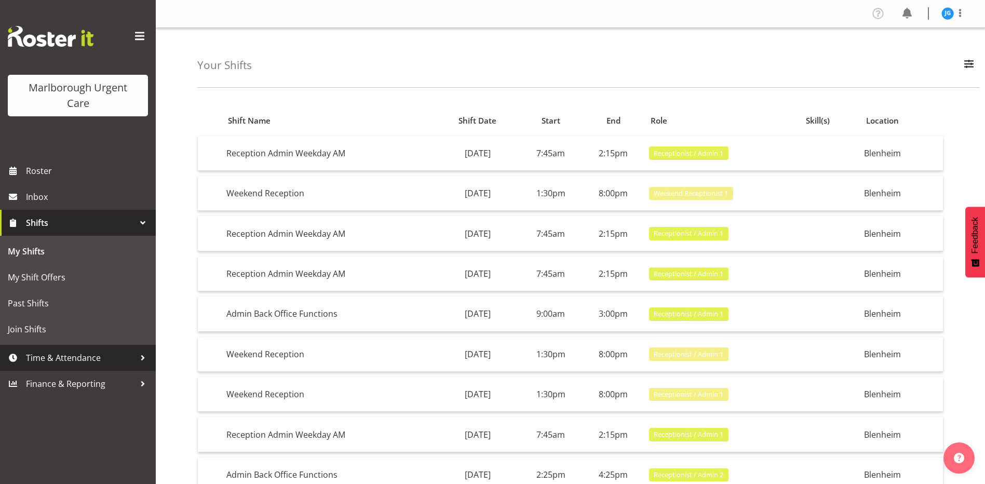
click at [52, 356] on span "Time & Attendance" at bounding box center [80, 358] width 109 height 16
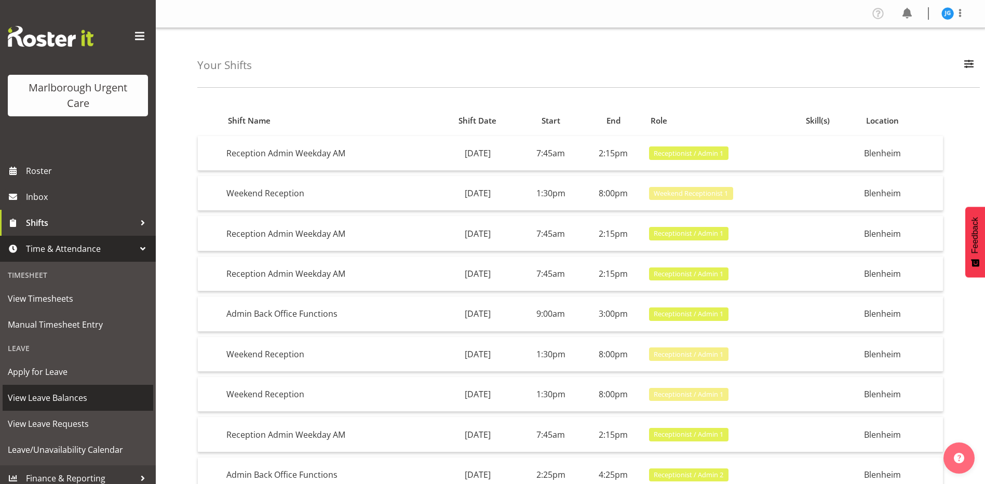
click at [60, 396] on span "View Leave Balances" at bounding box center [78, 398] width 140 height 16
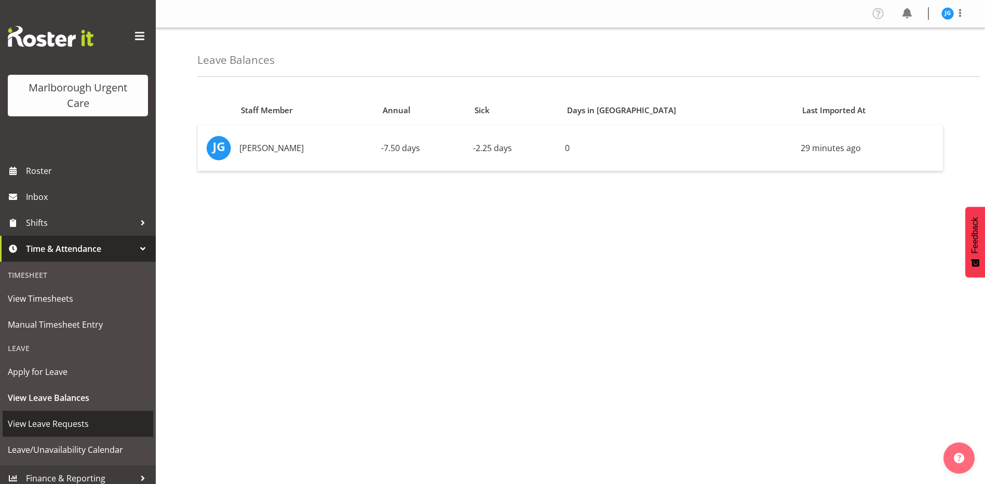
click at [48, 423] on span "View Leave Requests" at bounding box center [78, 424] width 140 height 16
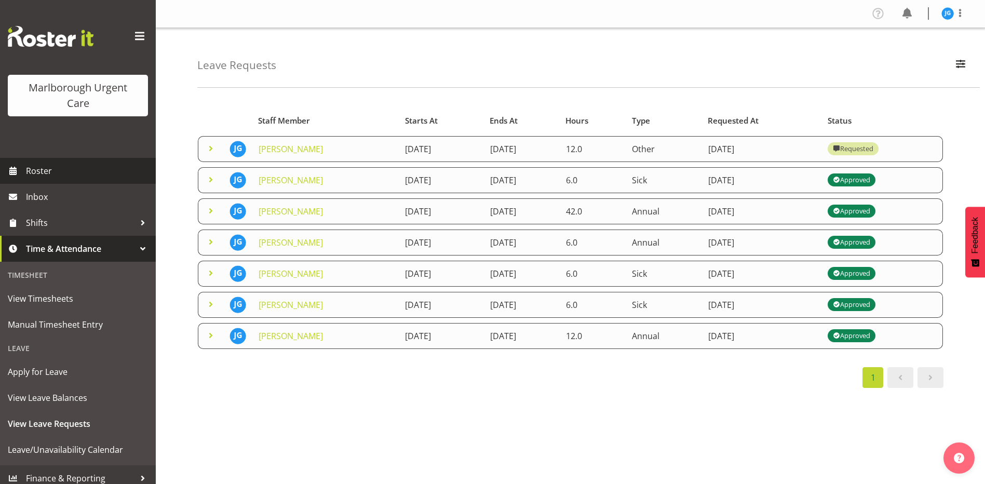
click at [36, 168] on span "Roster" at bounding box center [88, 171] width 125 height 16
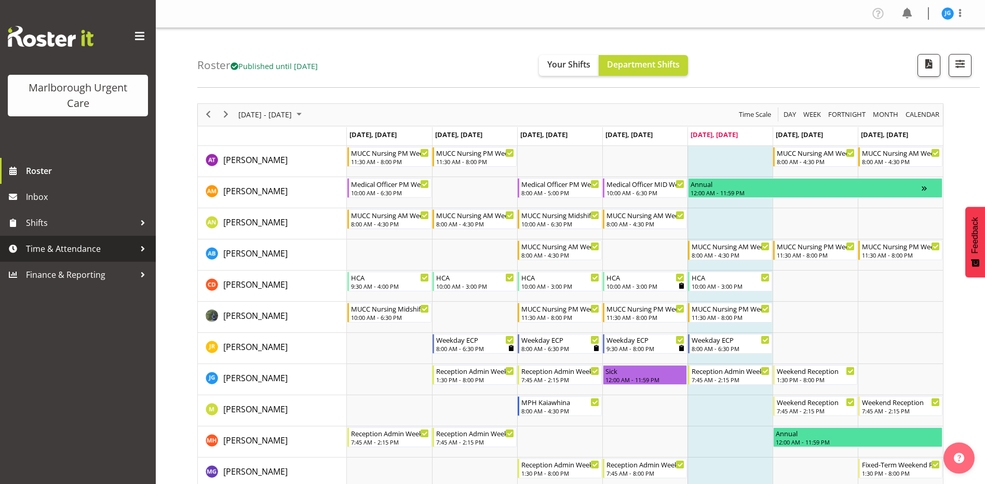
click at [88, 248] on span "Time & Attendance" at bounding box center [80, 249] width 109 height 16
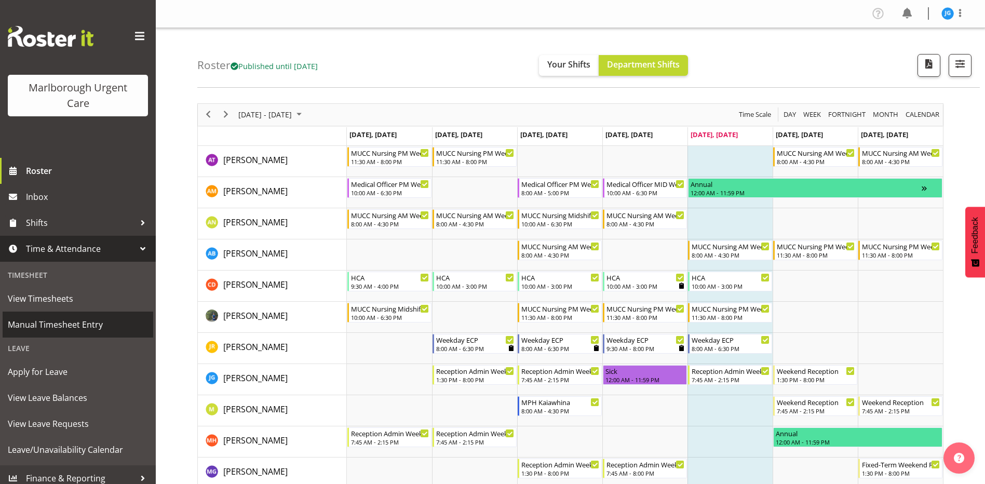
click at [79, 325] on span "Manual Timesheet Entry" at bounding box center [78, 325] width 140 height 16
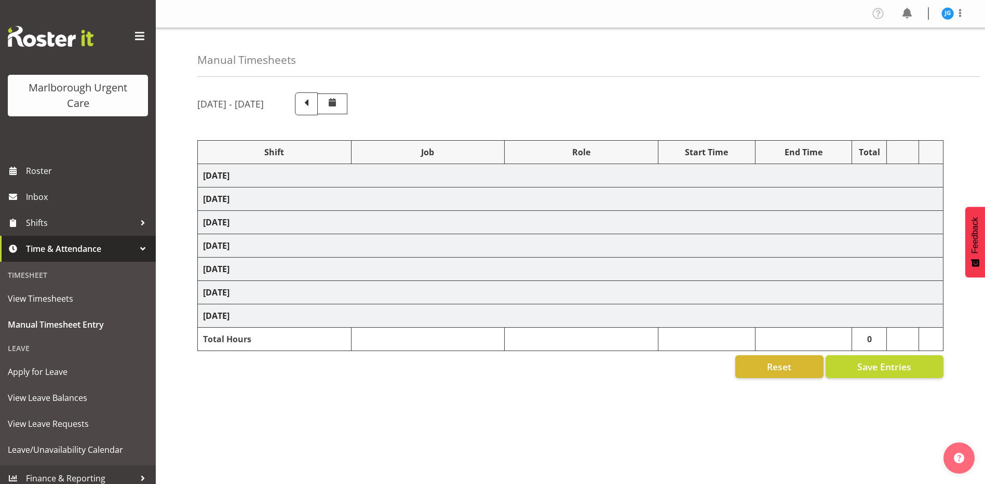
select select "81205"
select select "81204"
select select "81205"
select select "81204"
select select "83091"
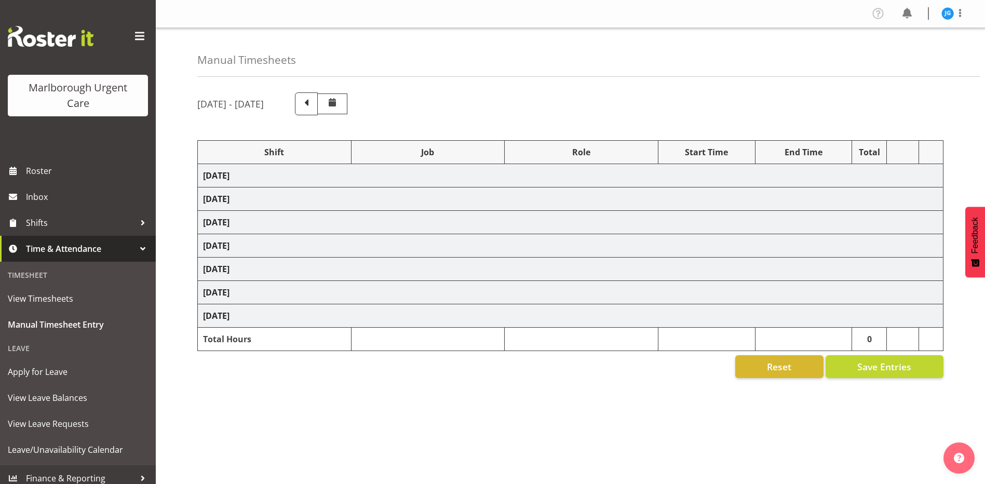
select select "1563"
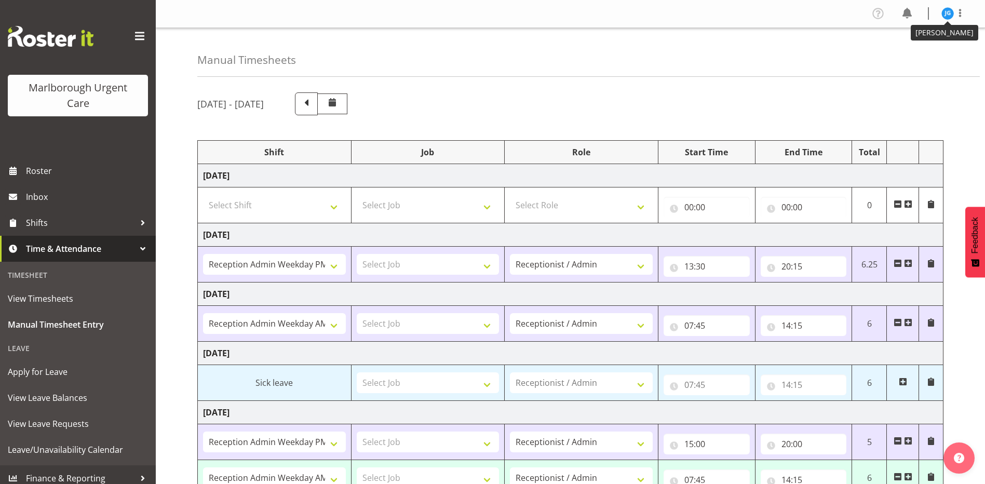
click at [949, 13] on img at bounding box center [947, 13] width 12 height 12
click at [896, 55] on link "Log Out" at bounding box center [916, 54] width 100 height 19
